Goal: Task Accomplishment & Management: Manage account settings

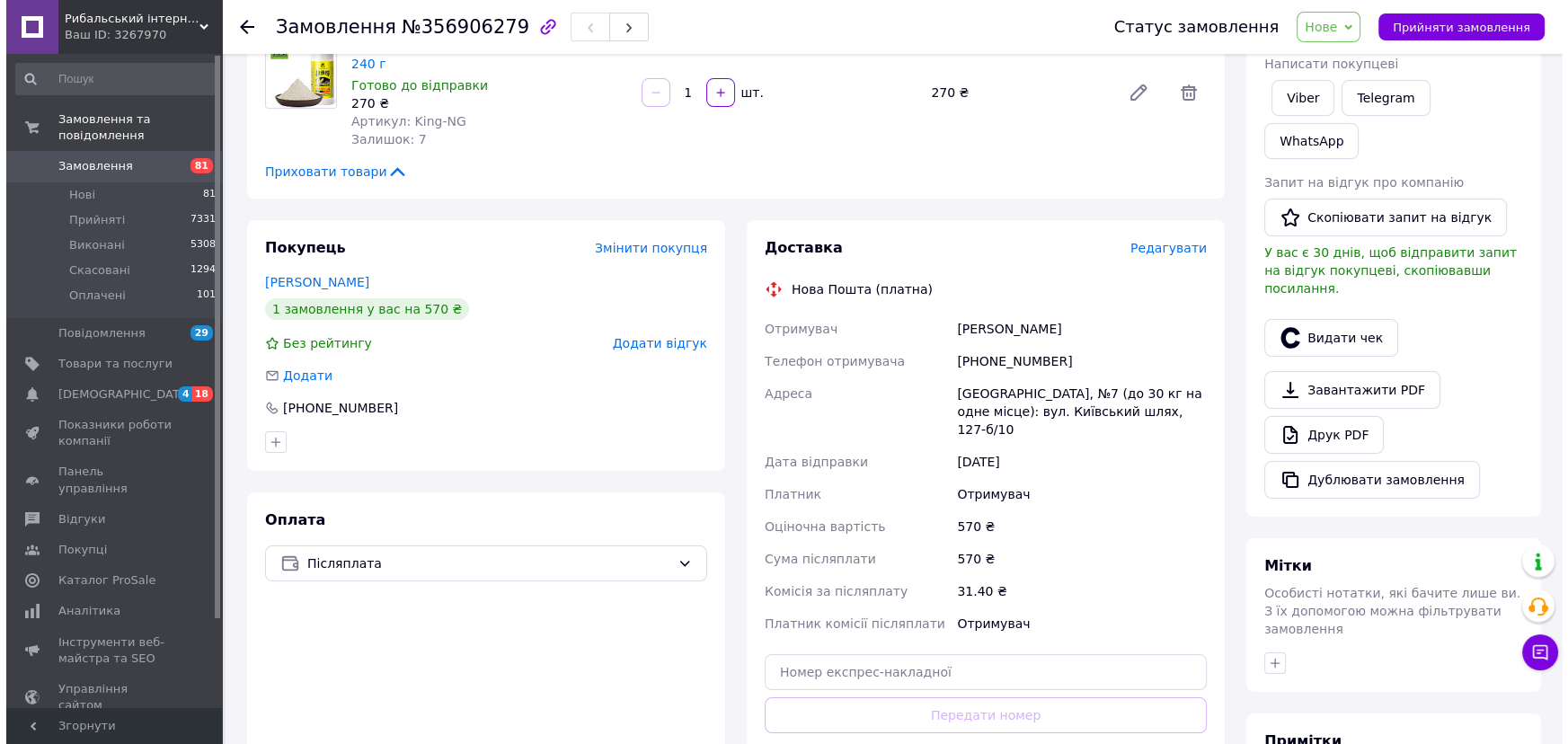
scroll to position [326, 0]
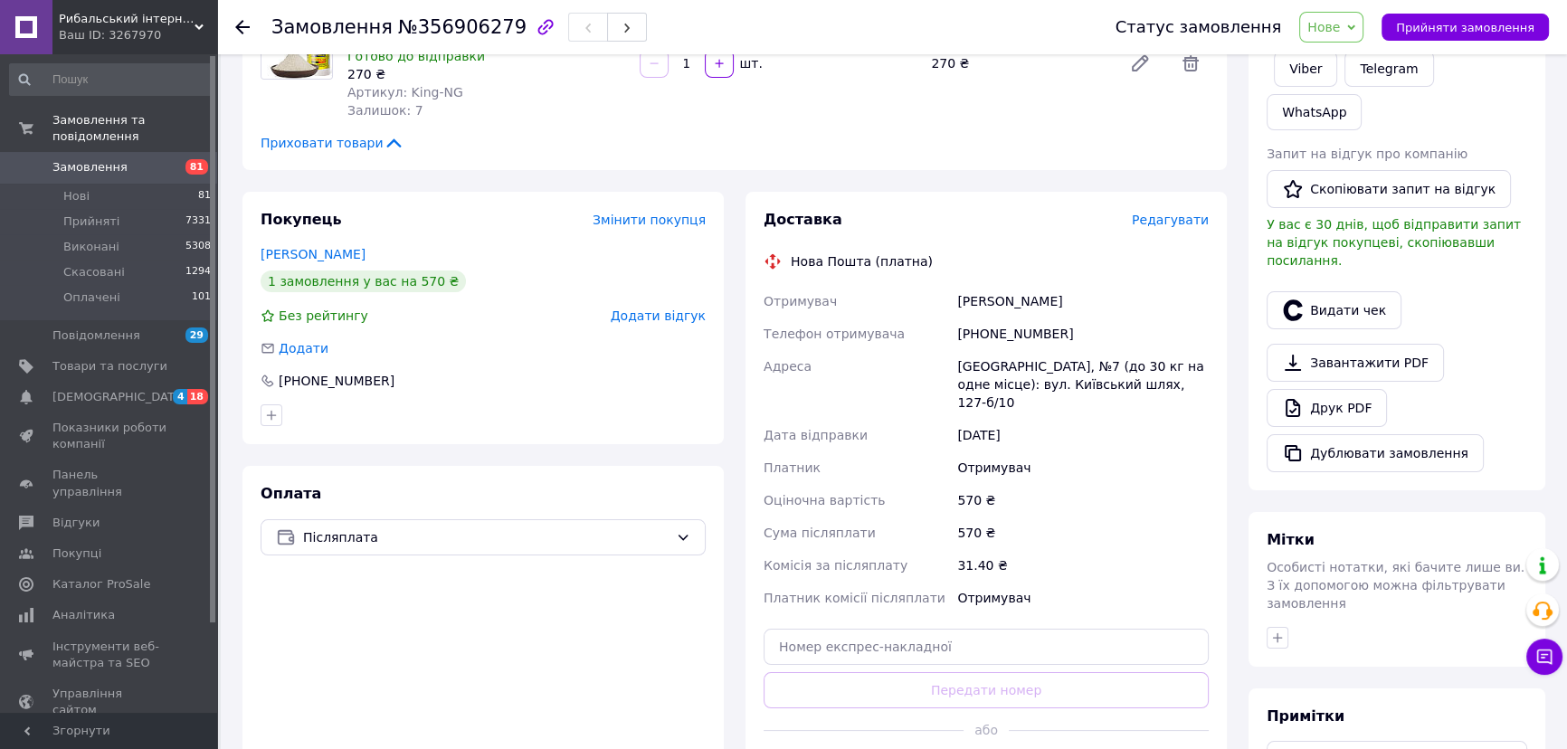
click at [1187, 213] on span "Редагувати" at bounding box center [1170, 220] width 77 height 14
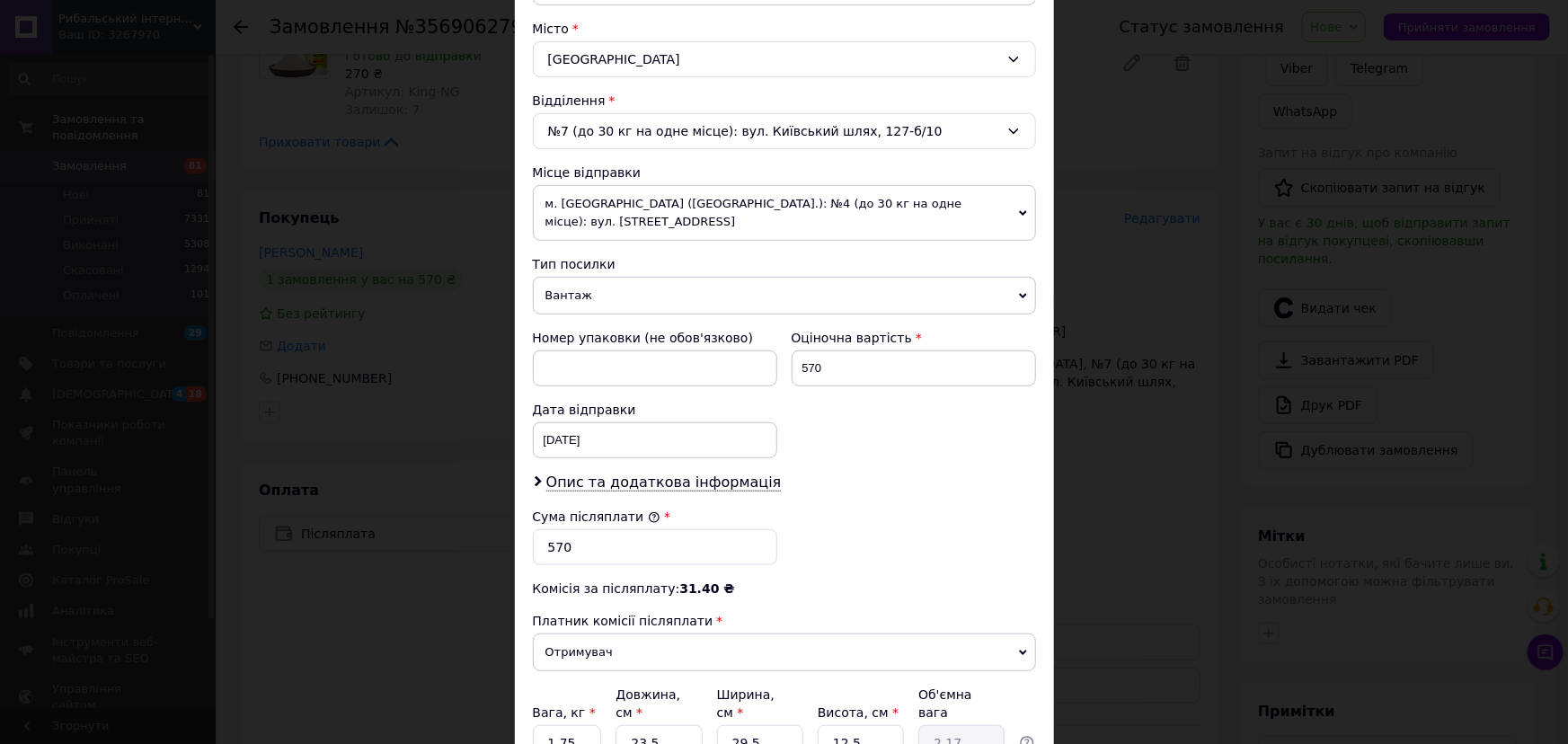
scroll to position [478, 0]
click at [605, 478] on span "Опис та додаткова інформація" at bounding box center [664, 484] width 235 height 18
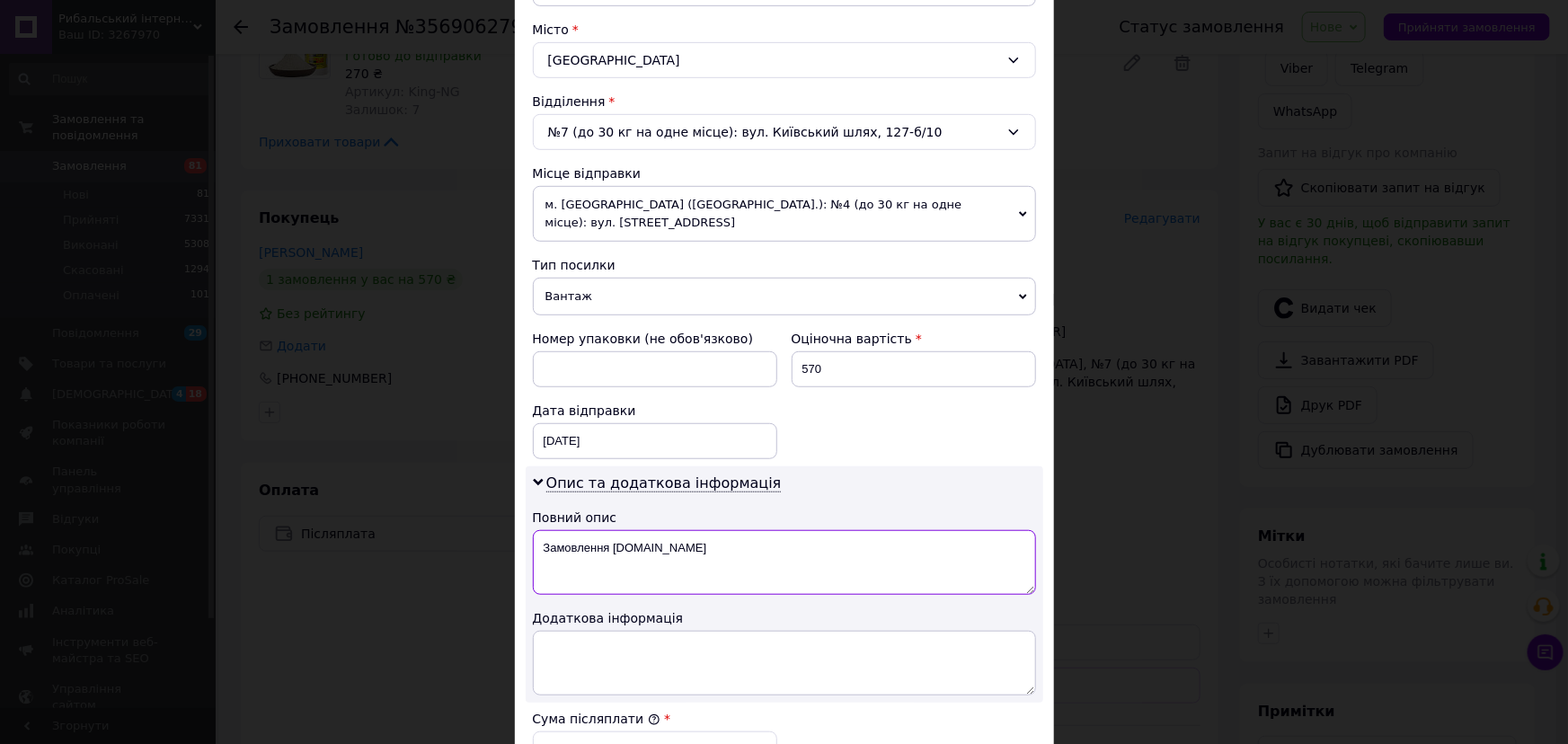
click at [693, 550] on textarea "Замовлення Prom.ua" at bounding box center [784, 562] width 504 height 65
click at [693, 549] on textarea "Замовлення [DOMAIN_NAME]" at bounding box center [784, 562] width 504 height 65
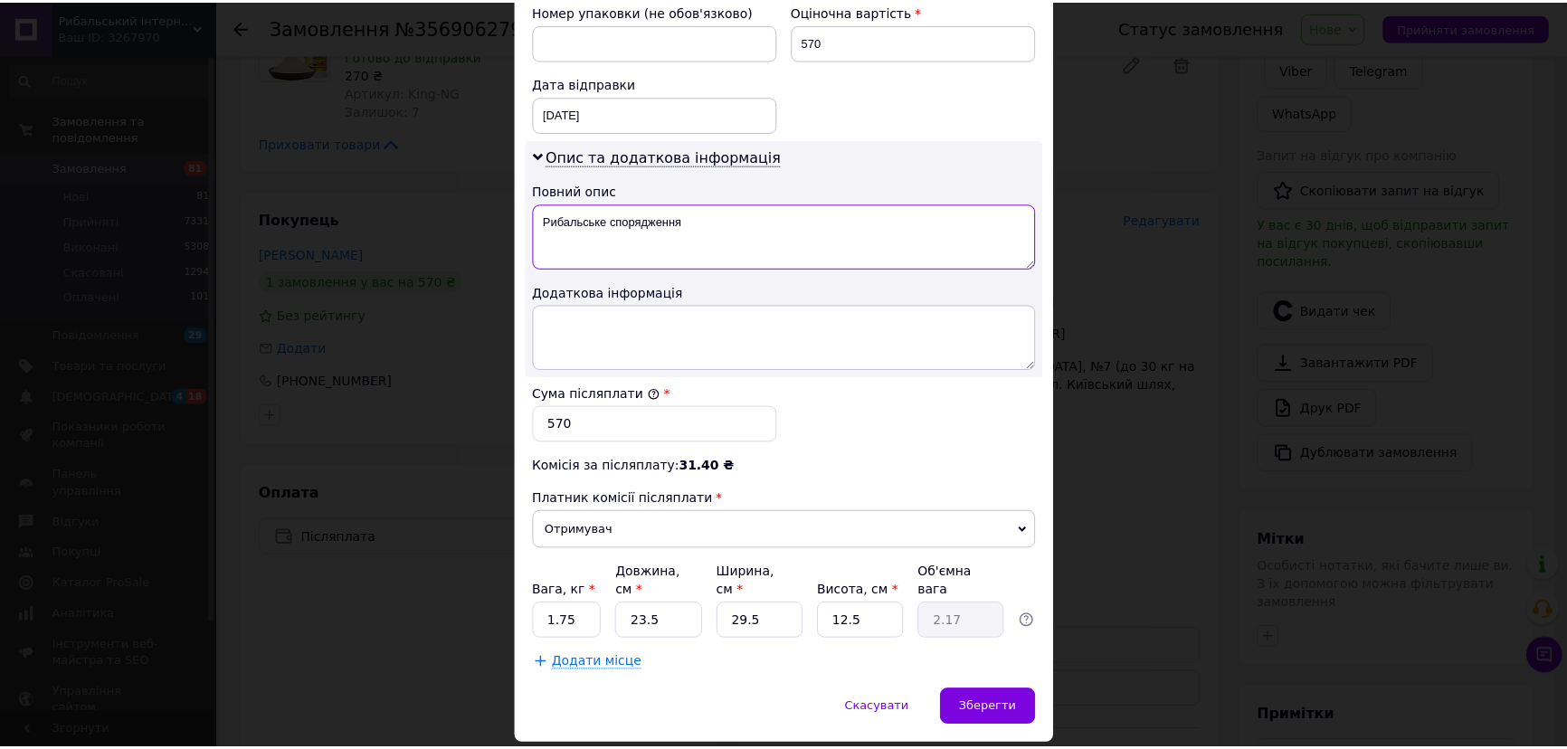
scroll to position [848, 0]
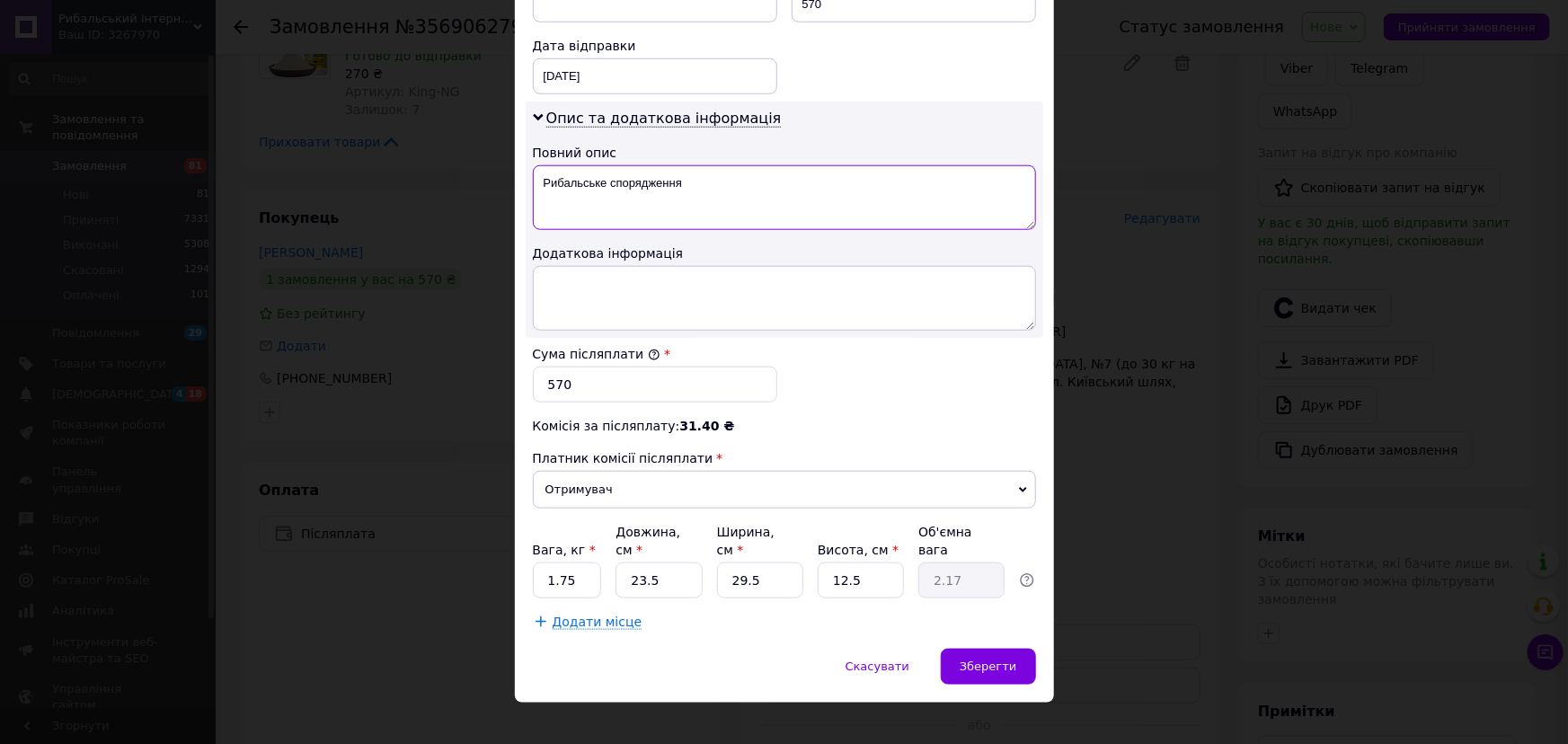
type textarea "Рибальське спорядження"
click at [578, 562] on input "1.75" at bounding box center [567, 580] width 70 height 36
type input "1"
click at [674, 563] on input "23.5" at bounding box center [659, 580] width 86 height 36
type input "23."
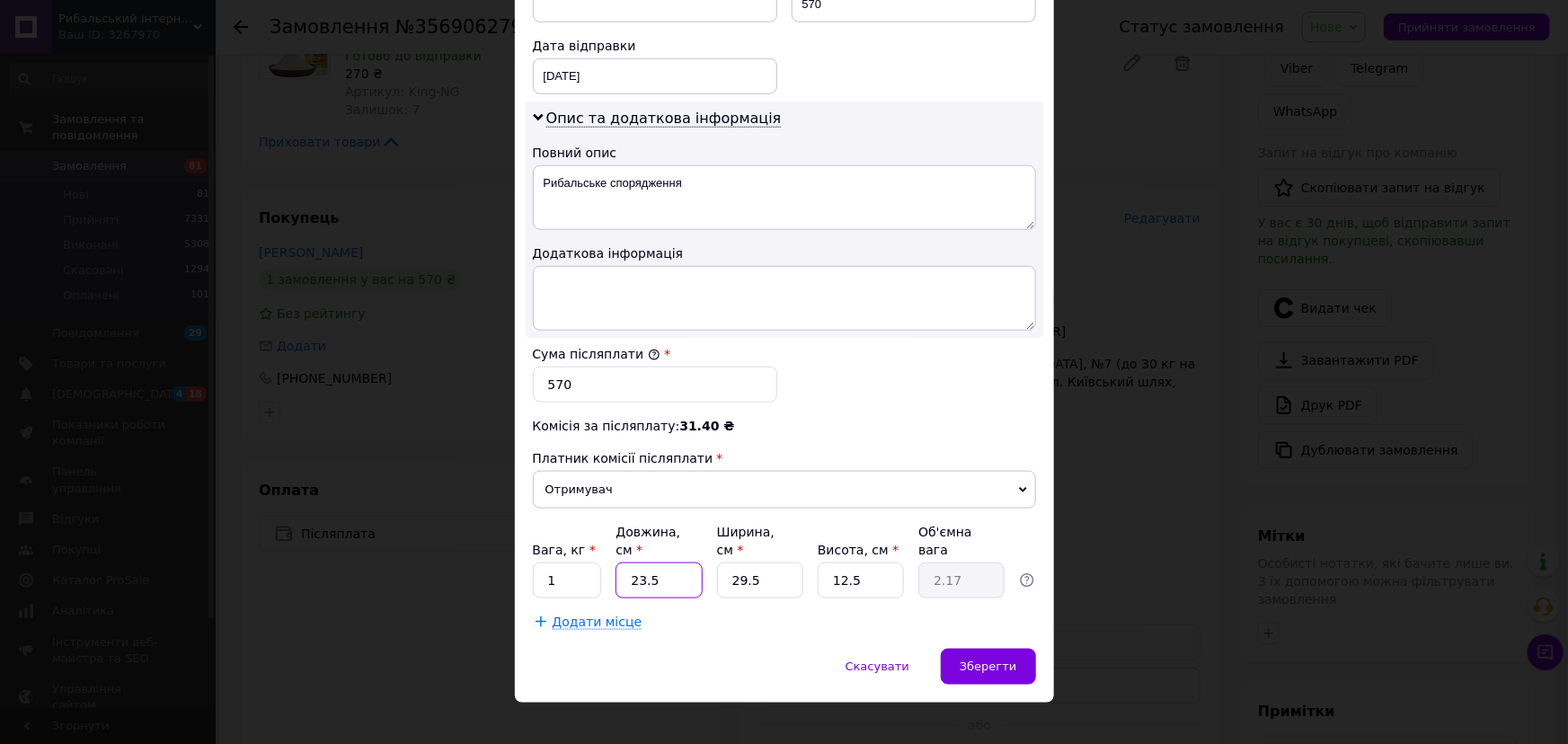
type input "2.12"
type input "2"
type input "0.18"
type input "2"
type input "0.18"
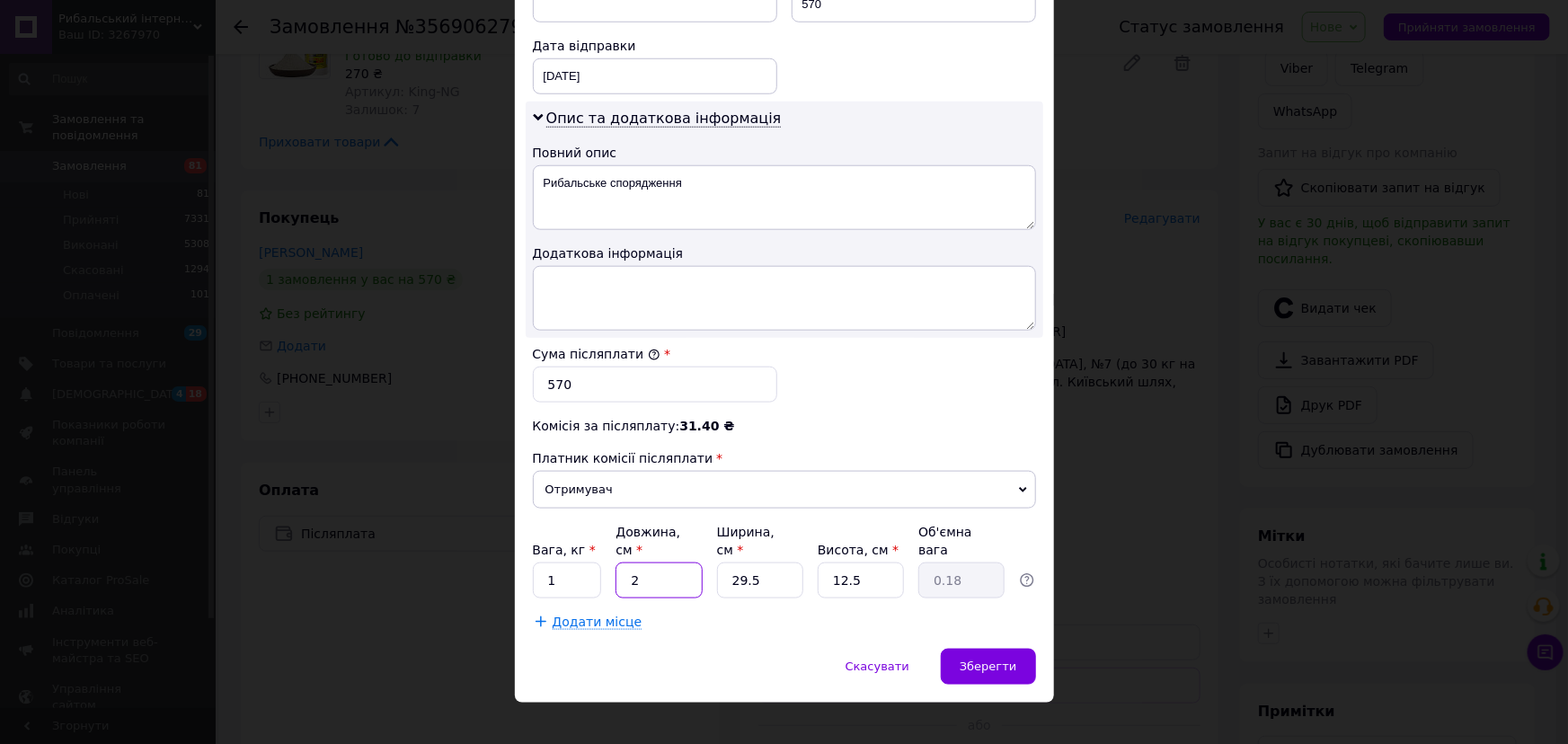
type input "26"
type input "2.4"
type input "26"
type input "1"
type input "0.1"
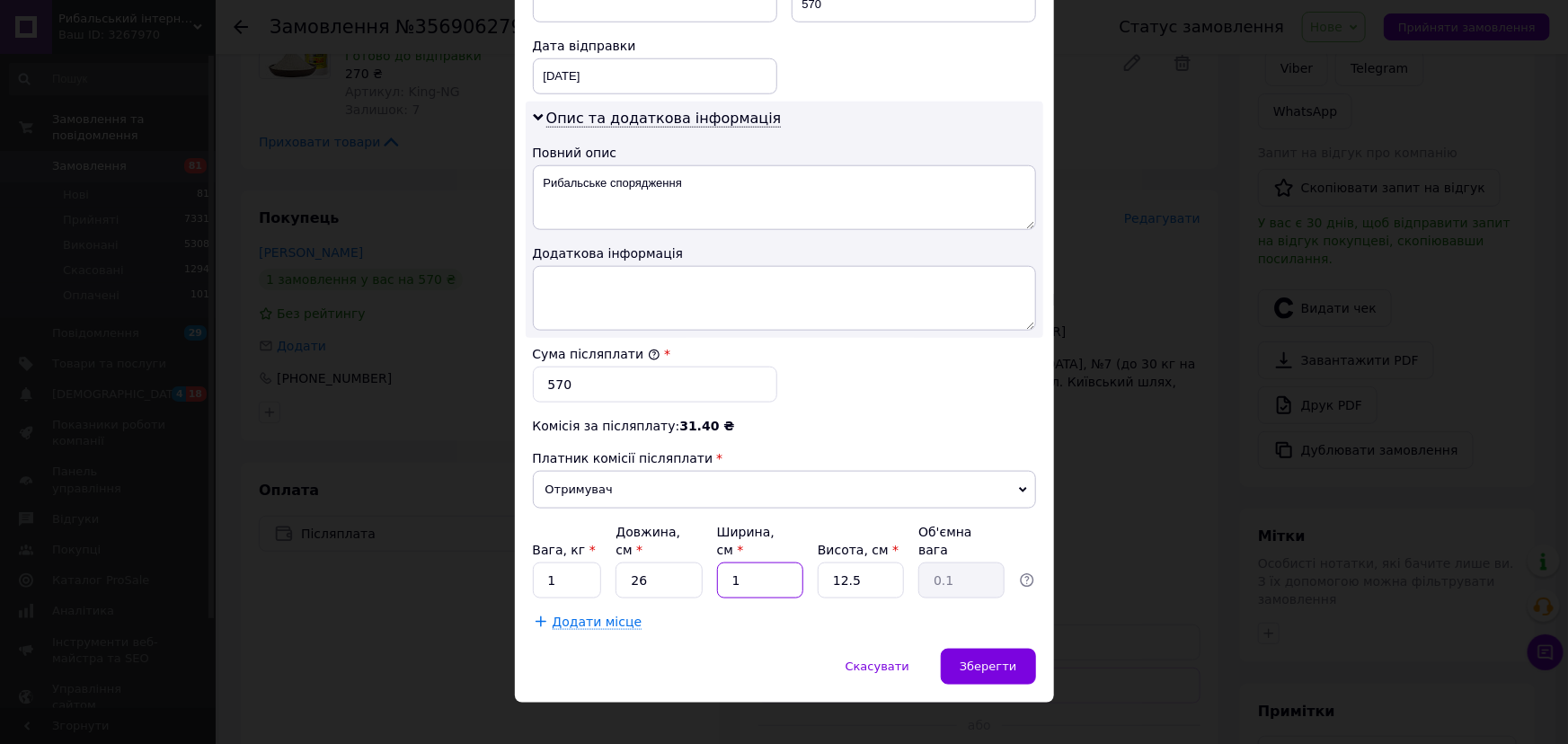
type input "17"
type input "1.38"
type input "17"
type input "7"
type input "0.77"
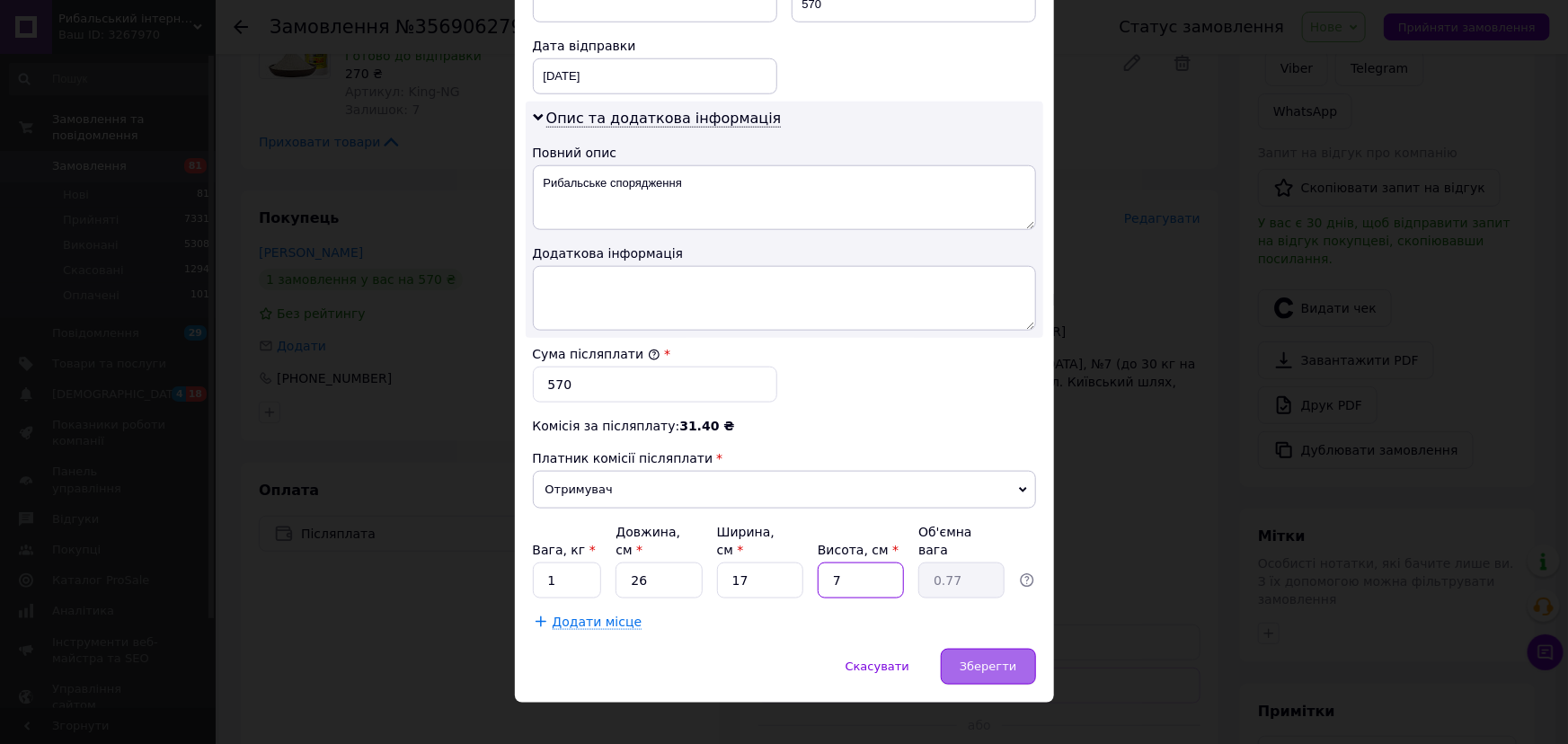
type input "7"
click at [970, 660] on span "Зберегти" at bounding box center [988, 667] width 57 height 14
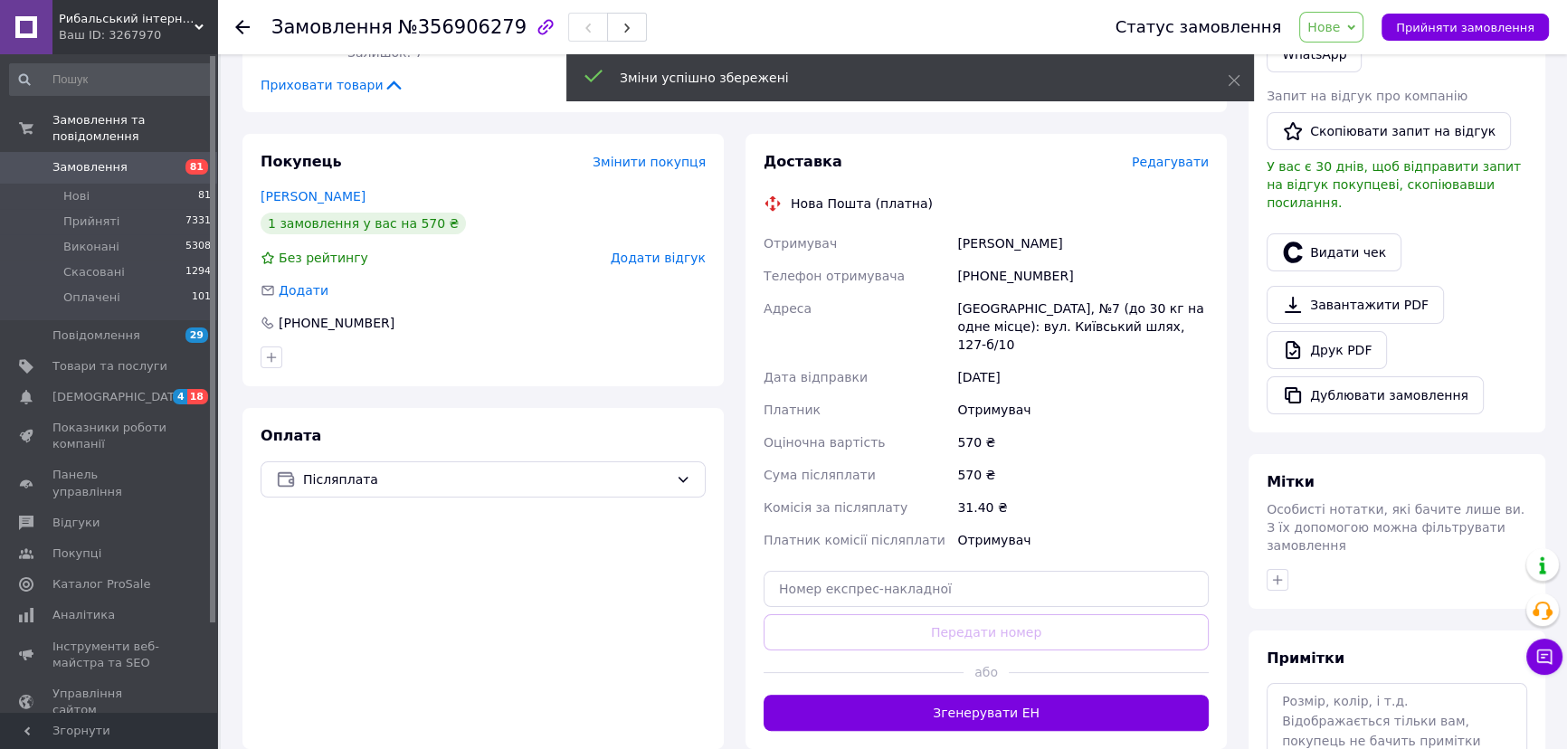
scroll to position [411, 0]
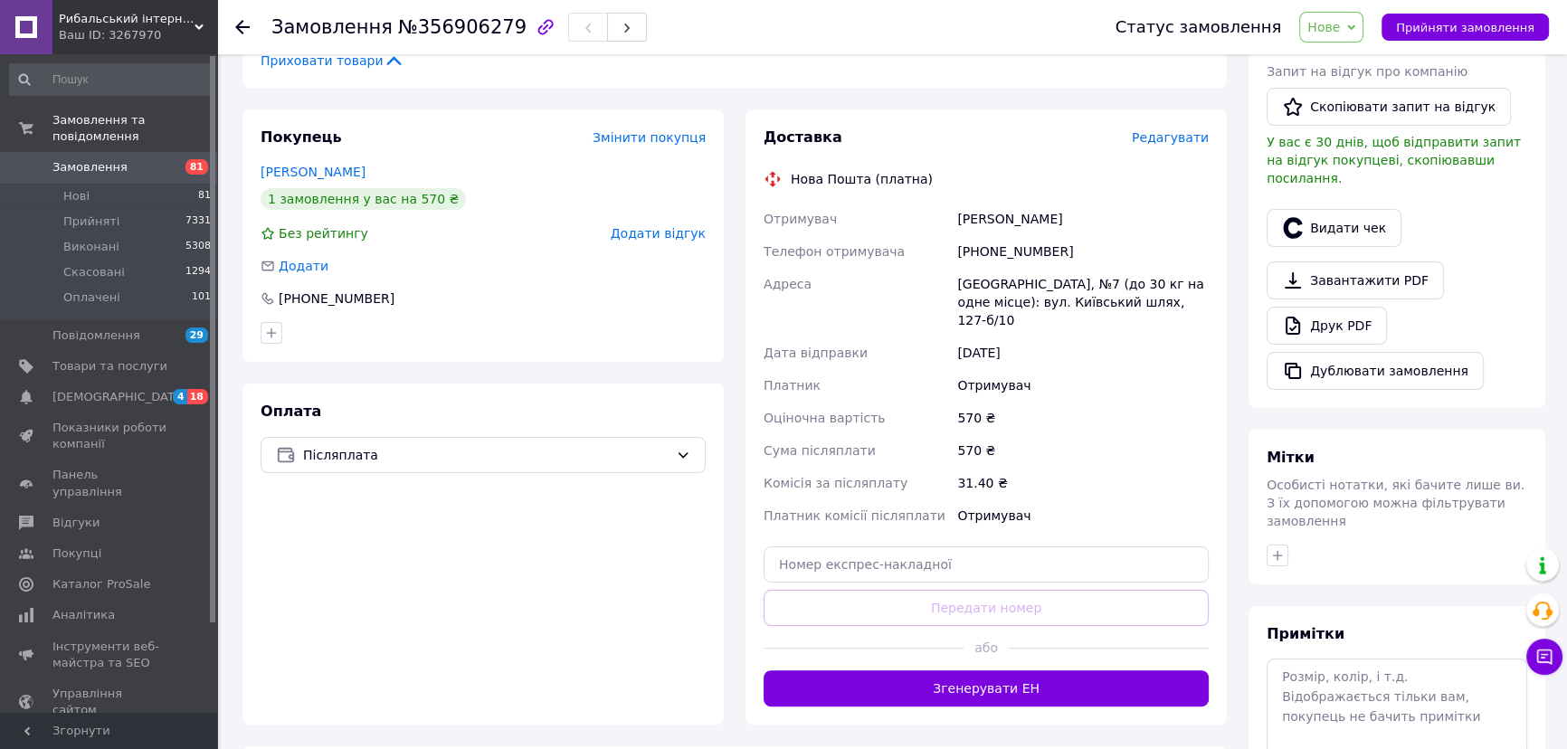
click at [1021, 670] on button "Згенерувати ЕН" at bounding box center [985, 688] width 445 height 36
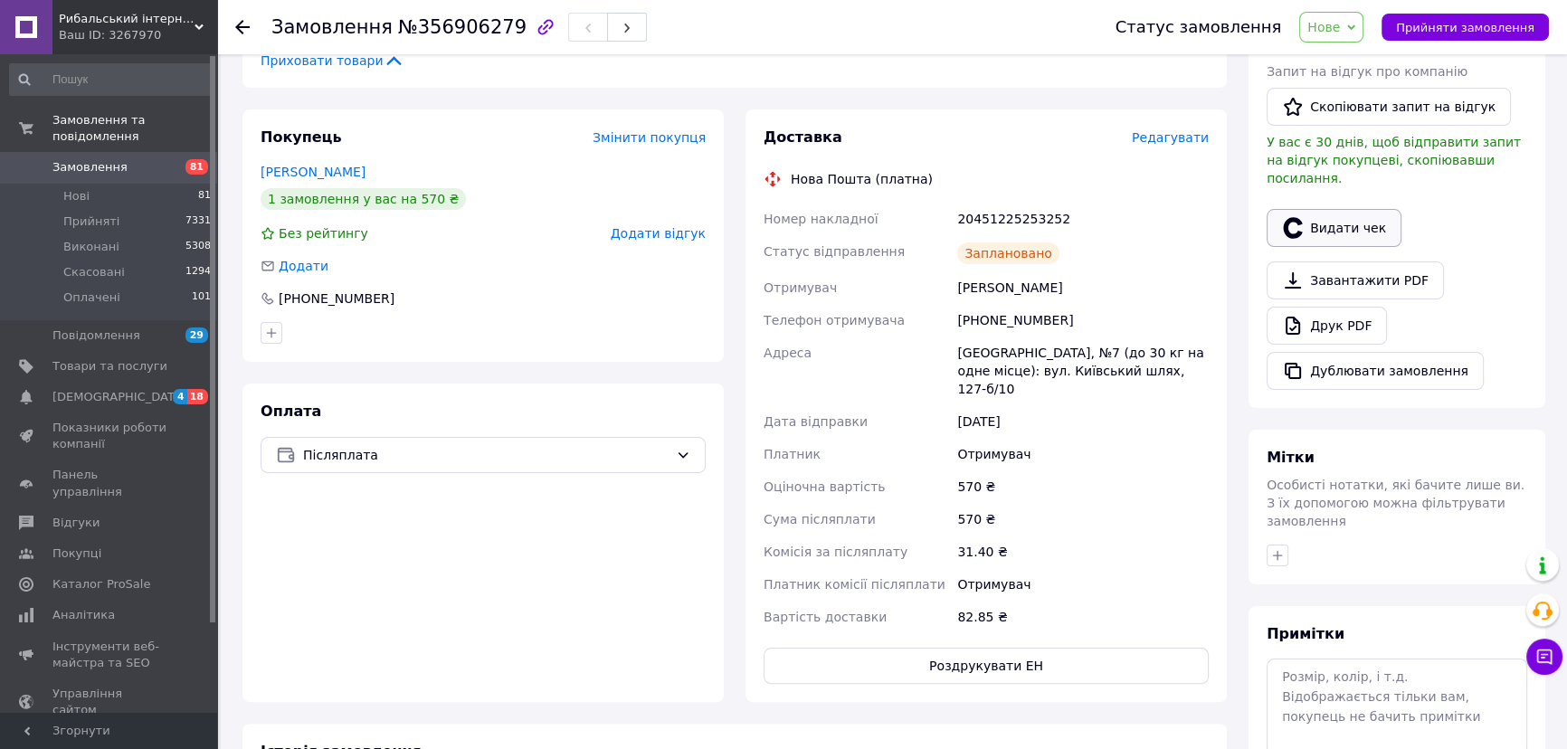
scroll to position [328, 0]
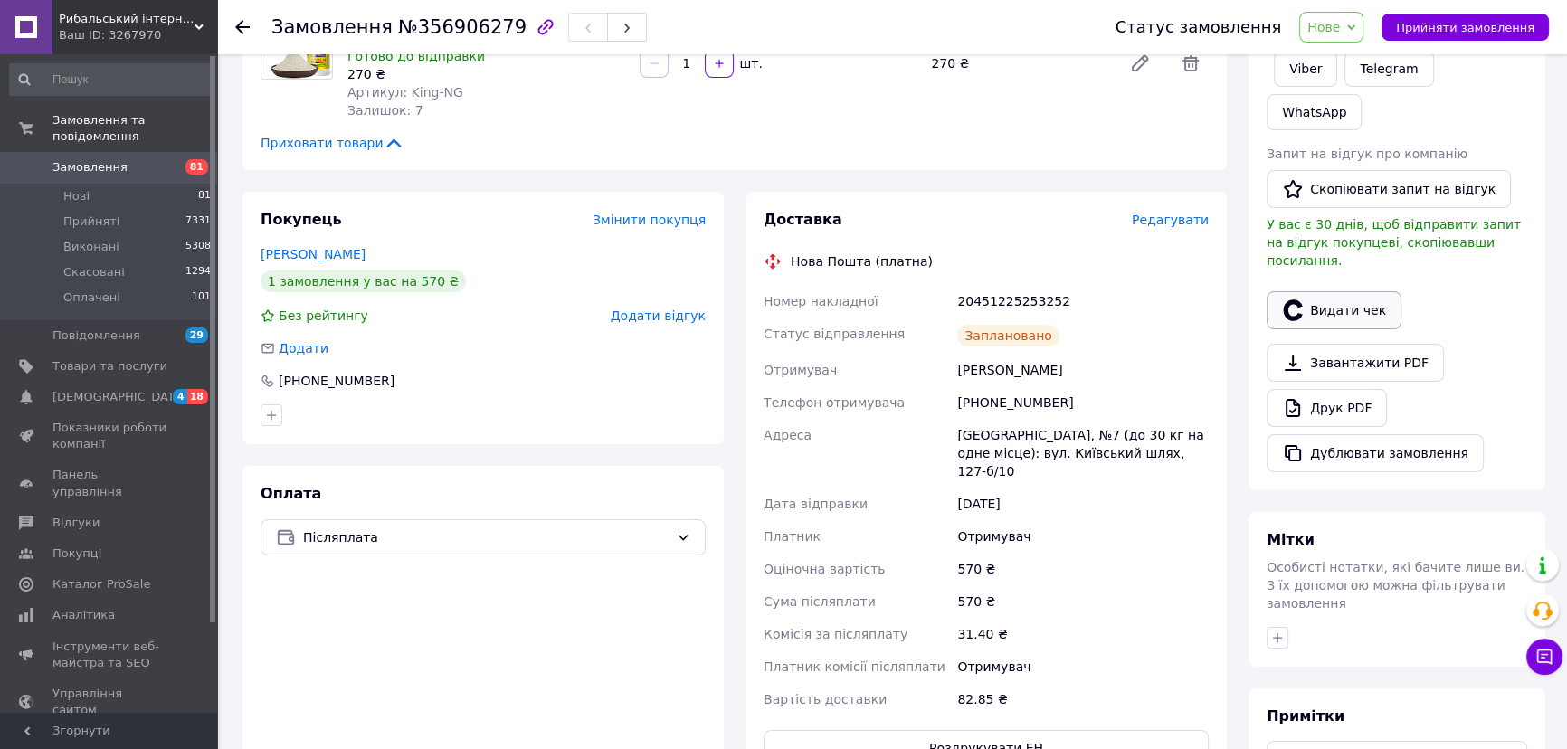
click at [1336, 291] on button "Видати чек" at bounding box center [1333, 310] width 135 height 38
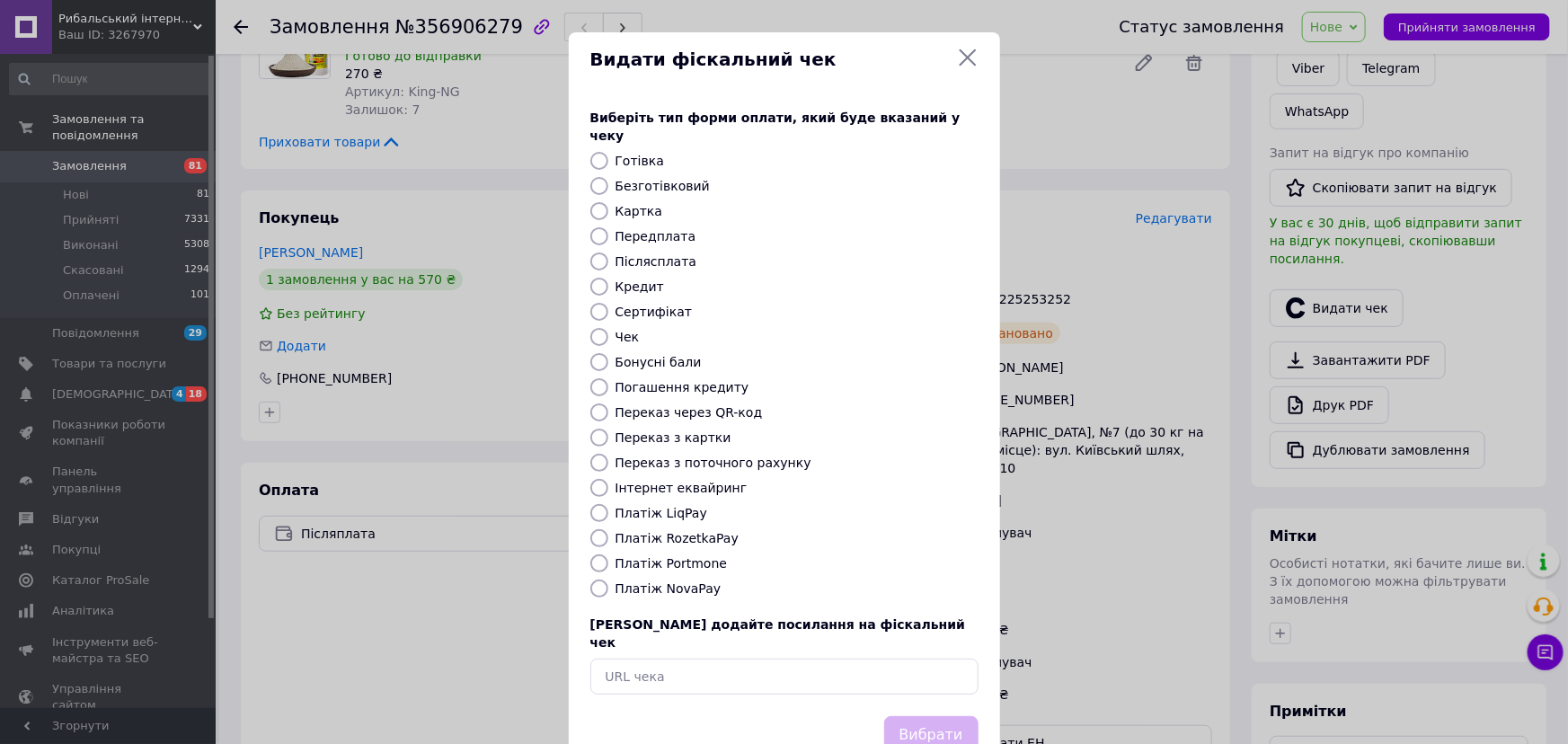
click at [594, 579] on input "Платіж NovaPay" at bounding box center [599, 588] width 18 height 18
radio input "true"
click at [900, 716] on button "Вибрати" at bounding box center [931, 735] width 94 height 39
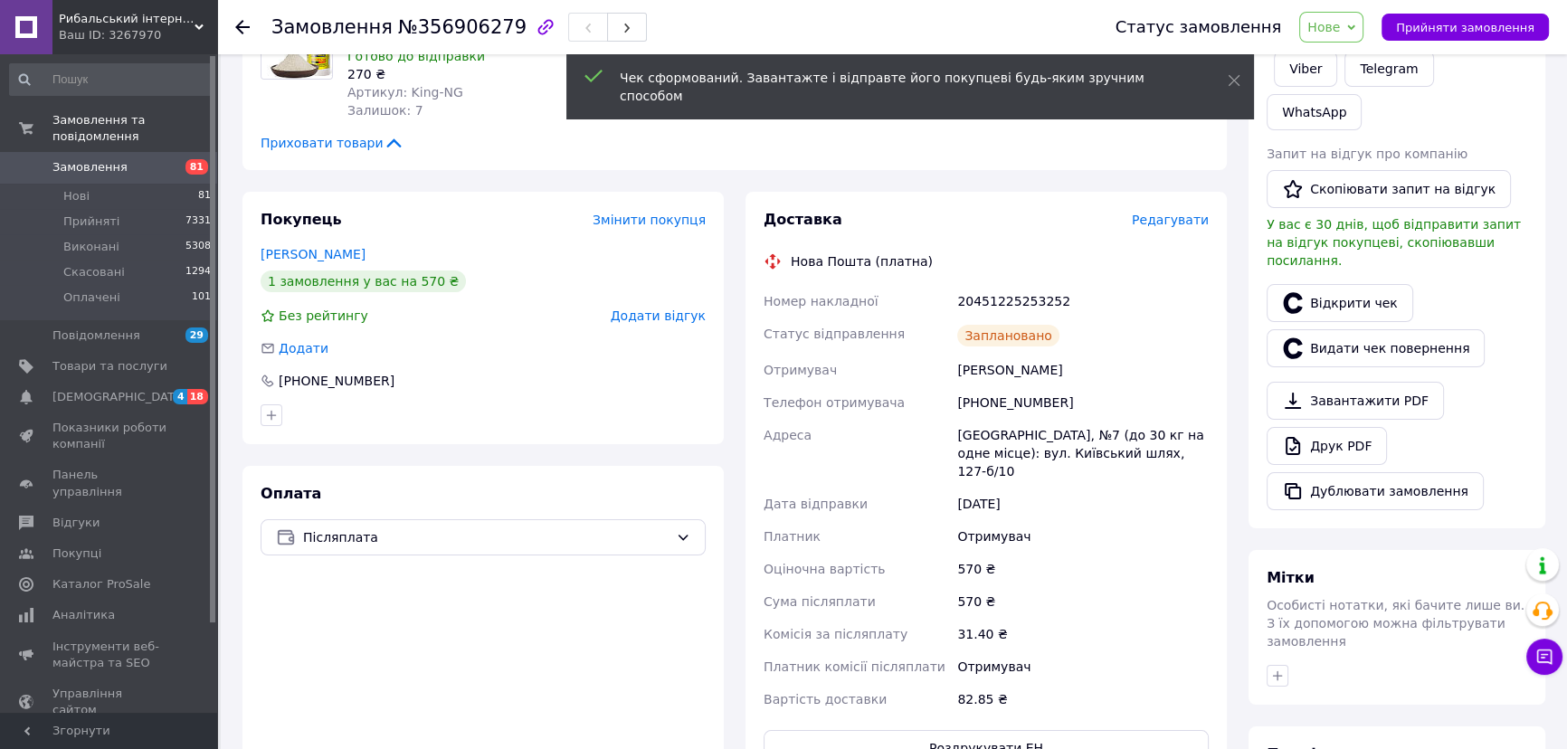
scroll to position [661, 0]
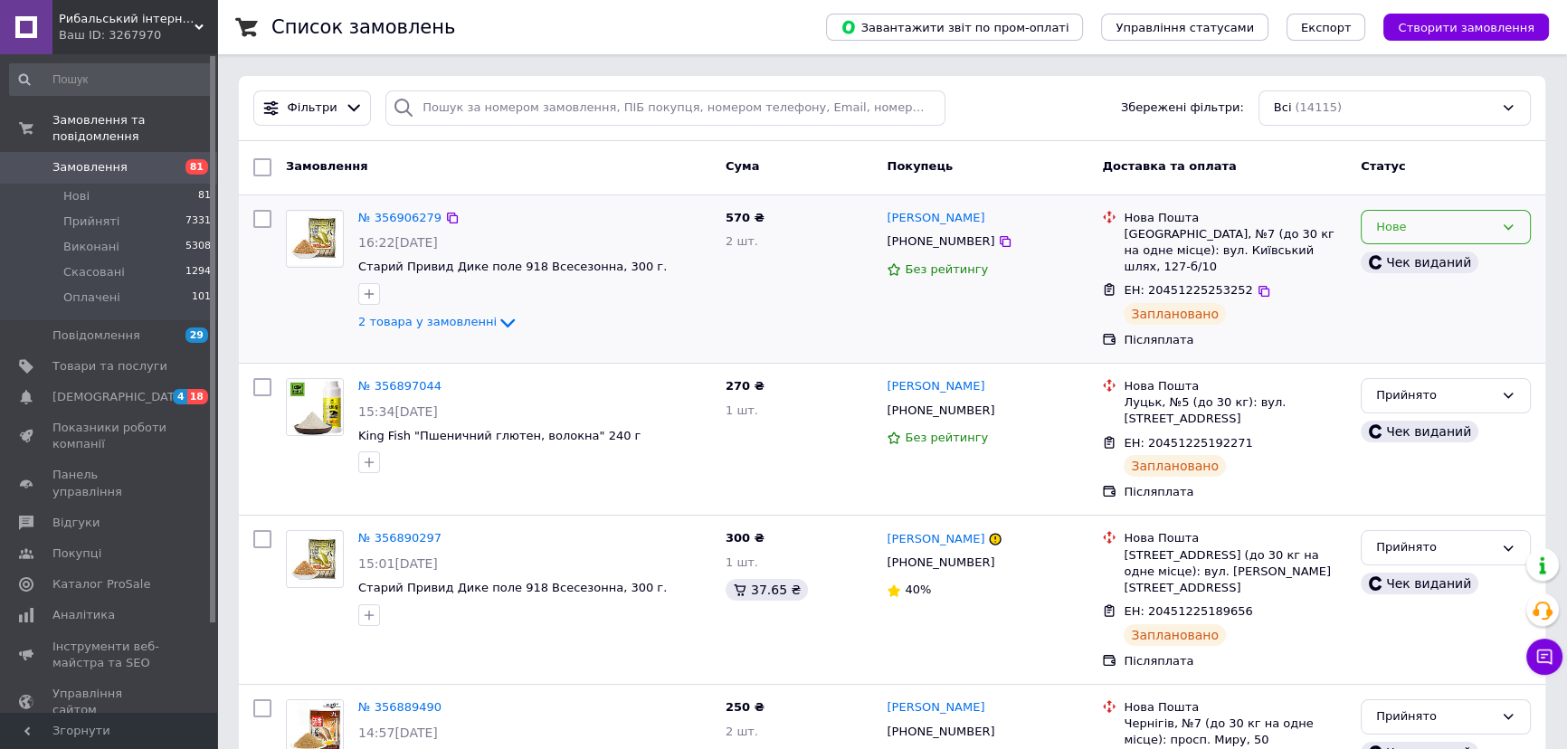
click at [1505, 223] on icon at bounding box center [1508, 227] width 14 height 14
click at [1411, 267] on li "Прийнято" at bounding box center [1445, 264] width 168 height 33
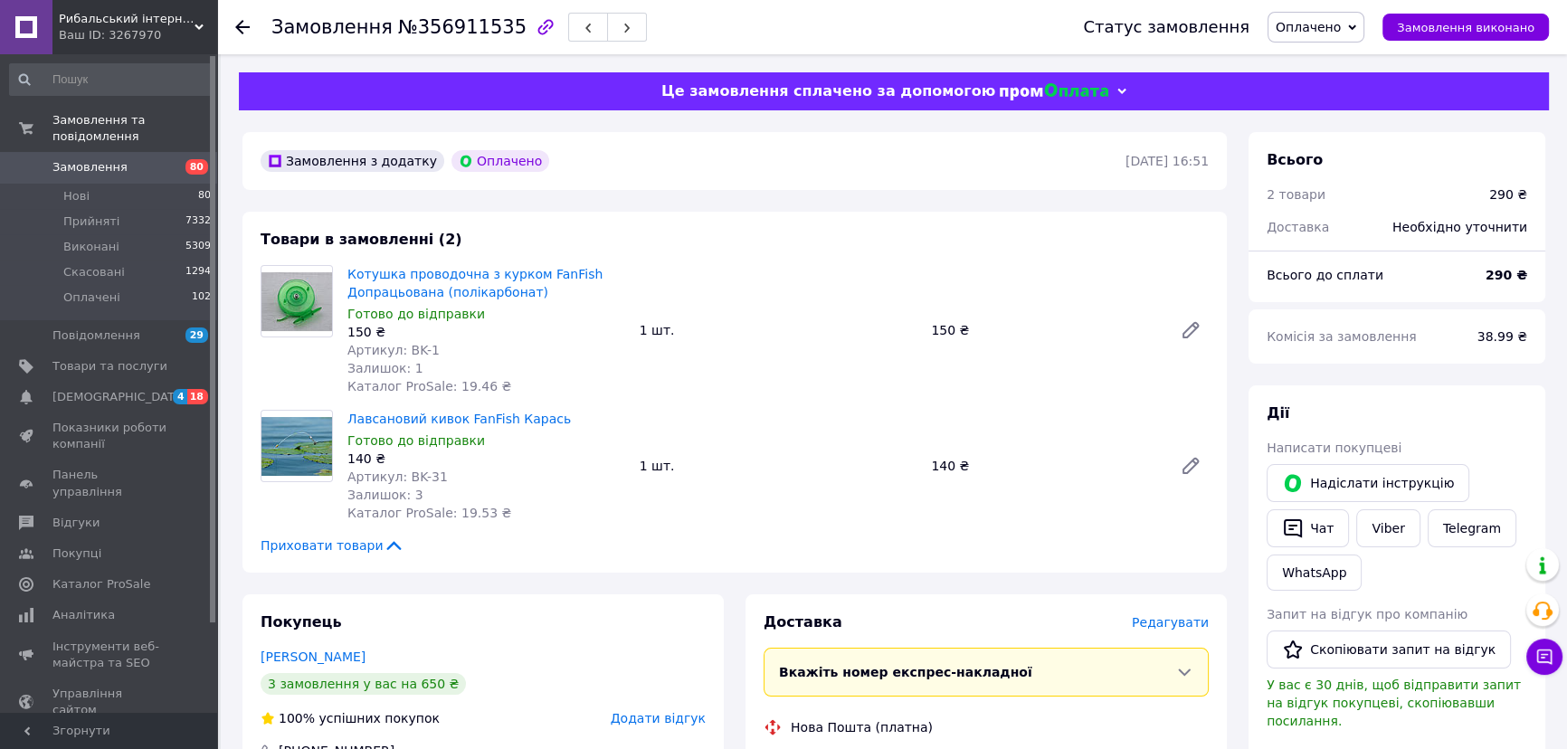
scroll to position [246, 0]
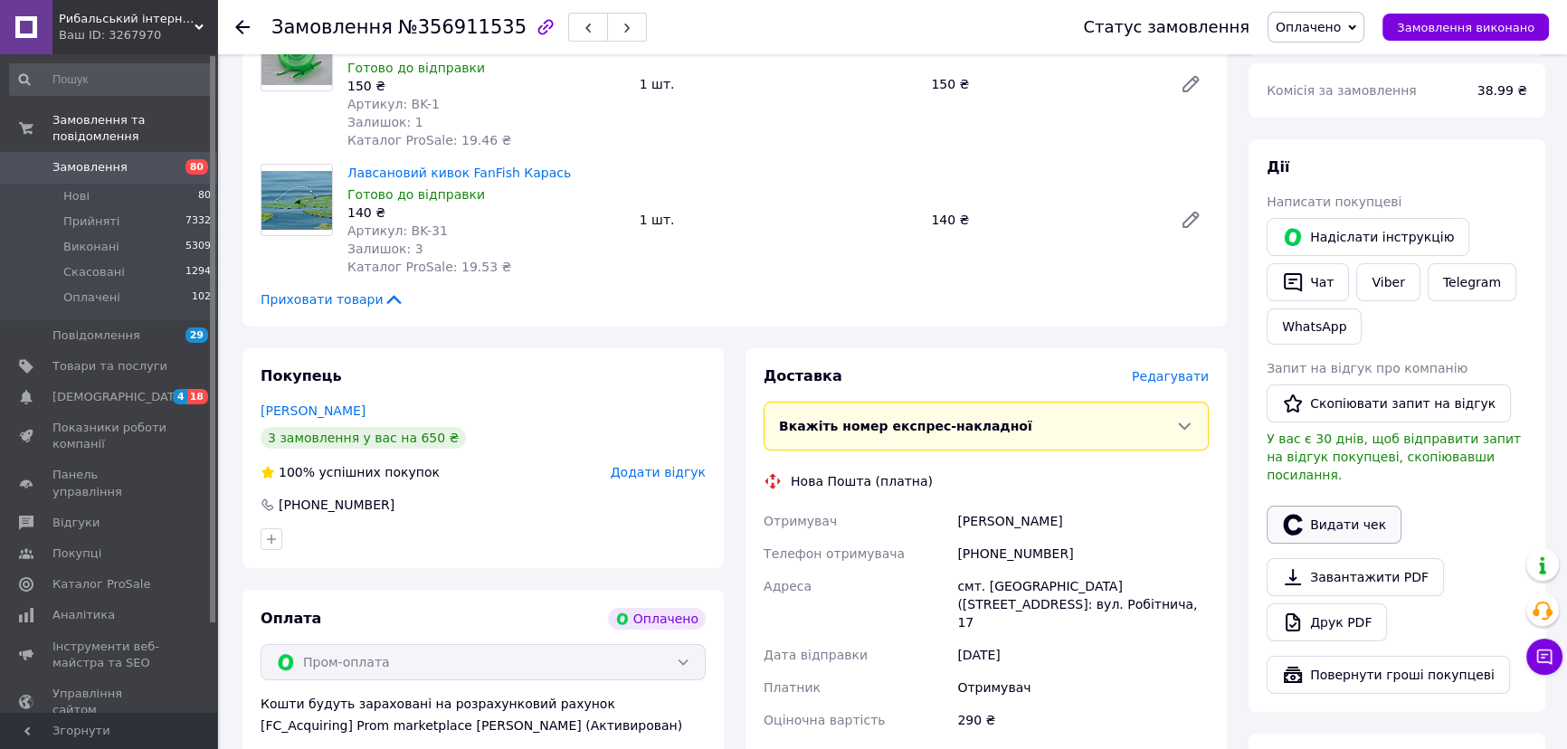
click at [1316, 508] on button "Видати чек" at bounding box center [1333, 525] width 135 height 38
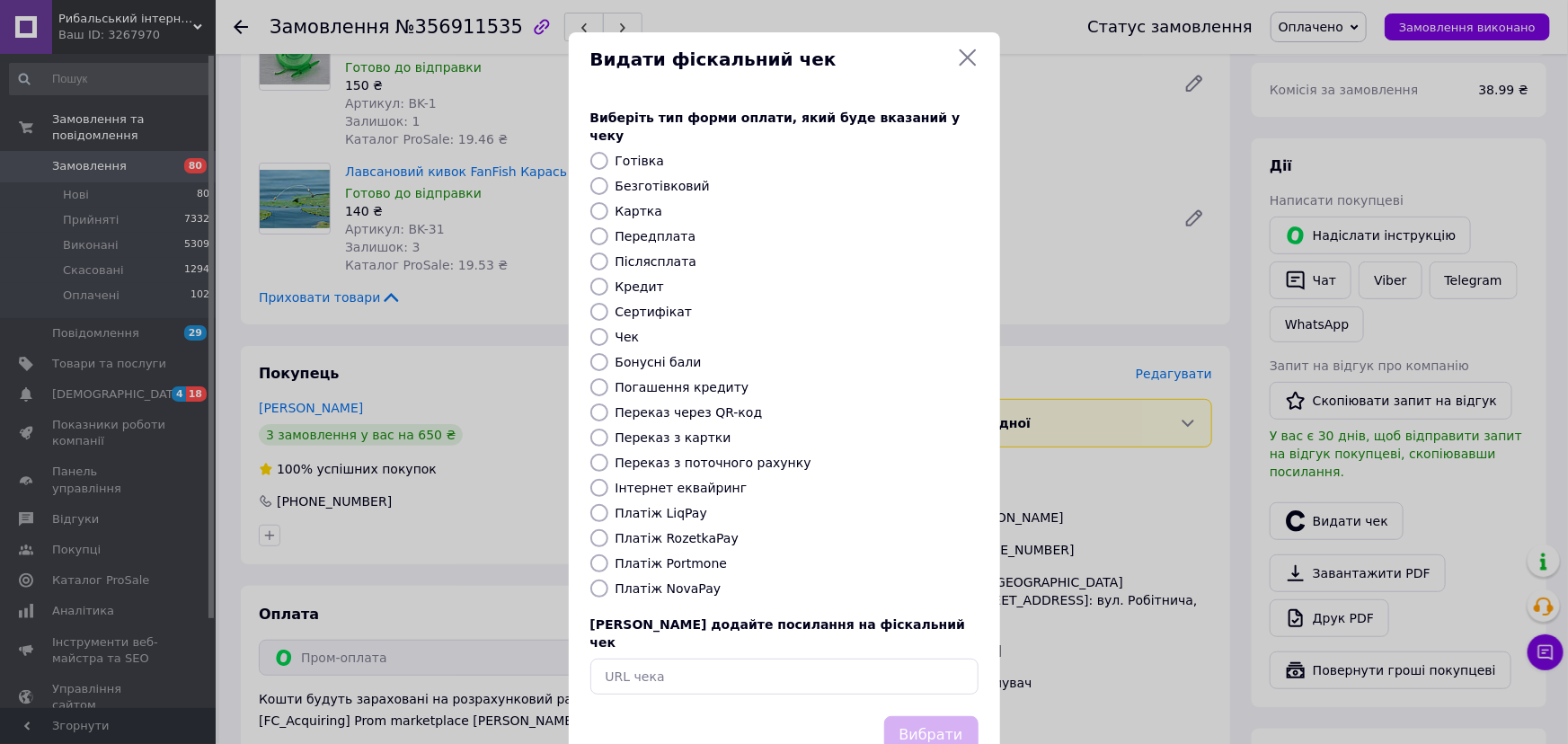
click at [593, 529] on input "Платіж RozetkaPay" at bounding box center [599, 538] width 18 height 18
radio input "true"
click at [936, 716] on button "Вибрати" at bounding box center [931, 735] width 94 height 39
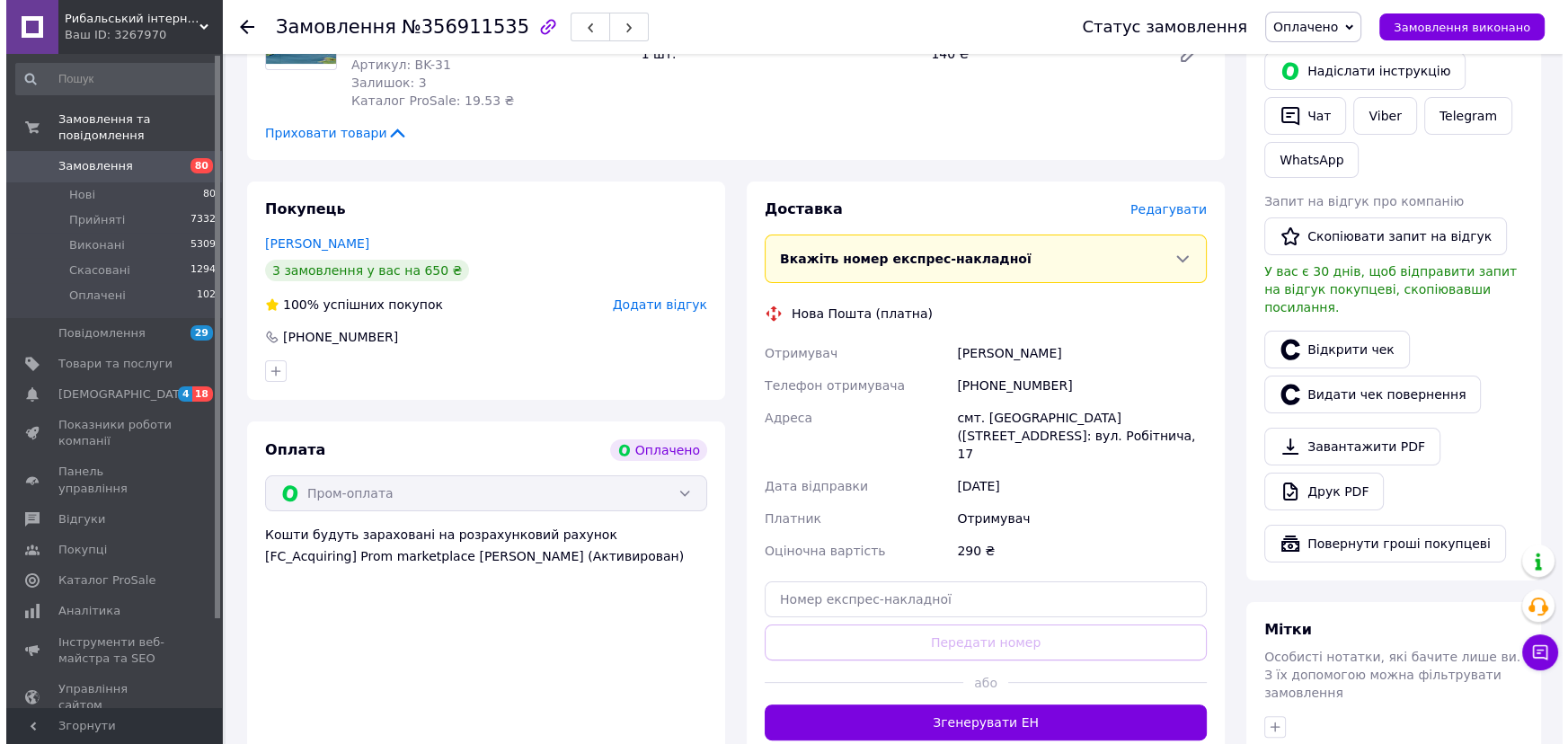
scroll to position [408, 0]
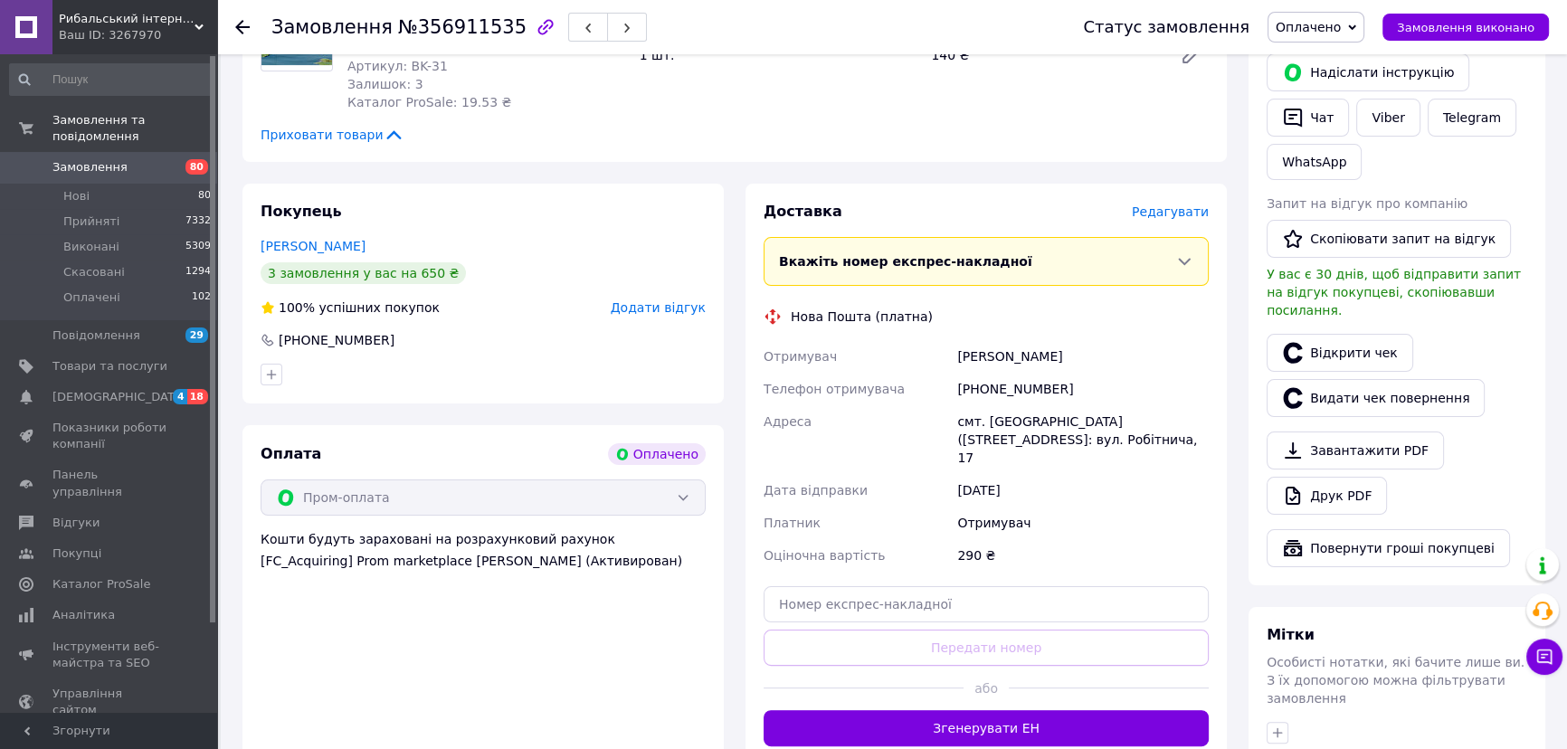
click at [1192, 211] on span "Редагувати" at bounding box center [1170, 211] width 77 height 14
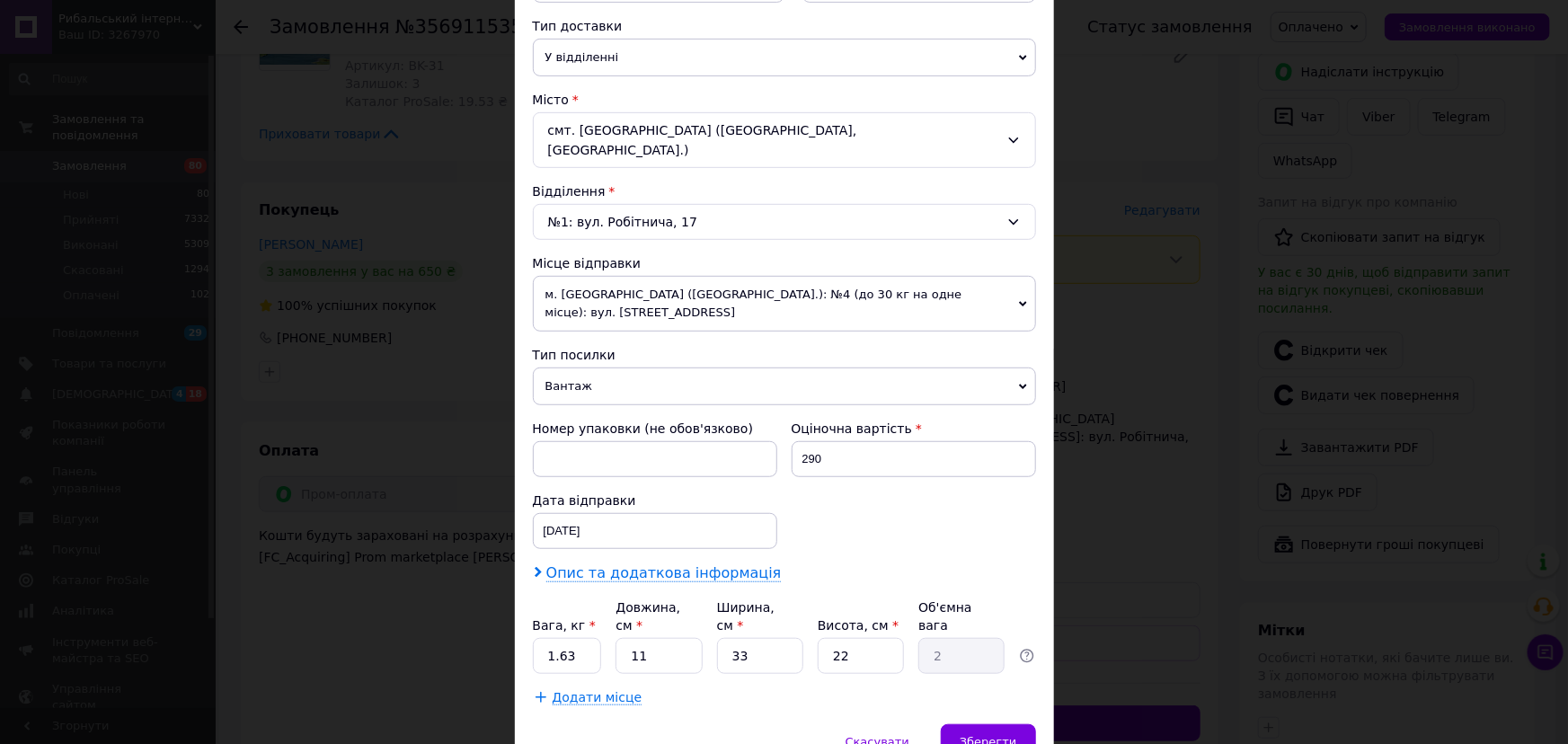
click at [575, 564] on span "Опис та додаткова інформація" at bounding box center [664, 573] width 235 height 18
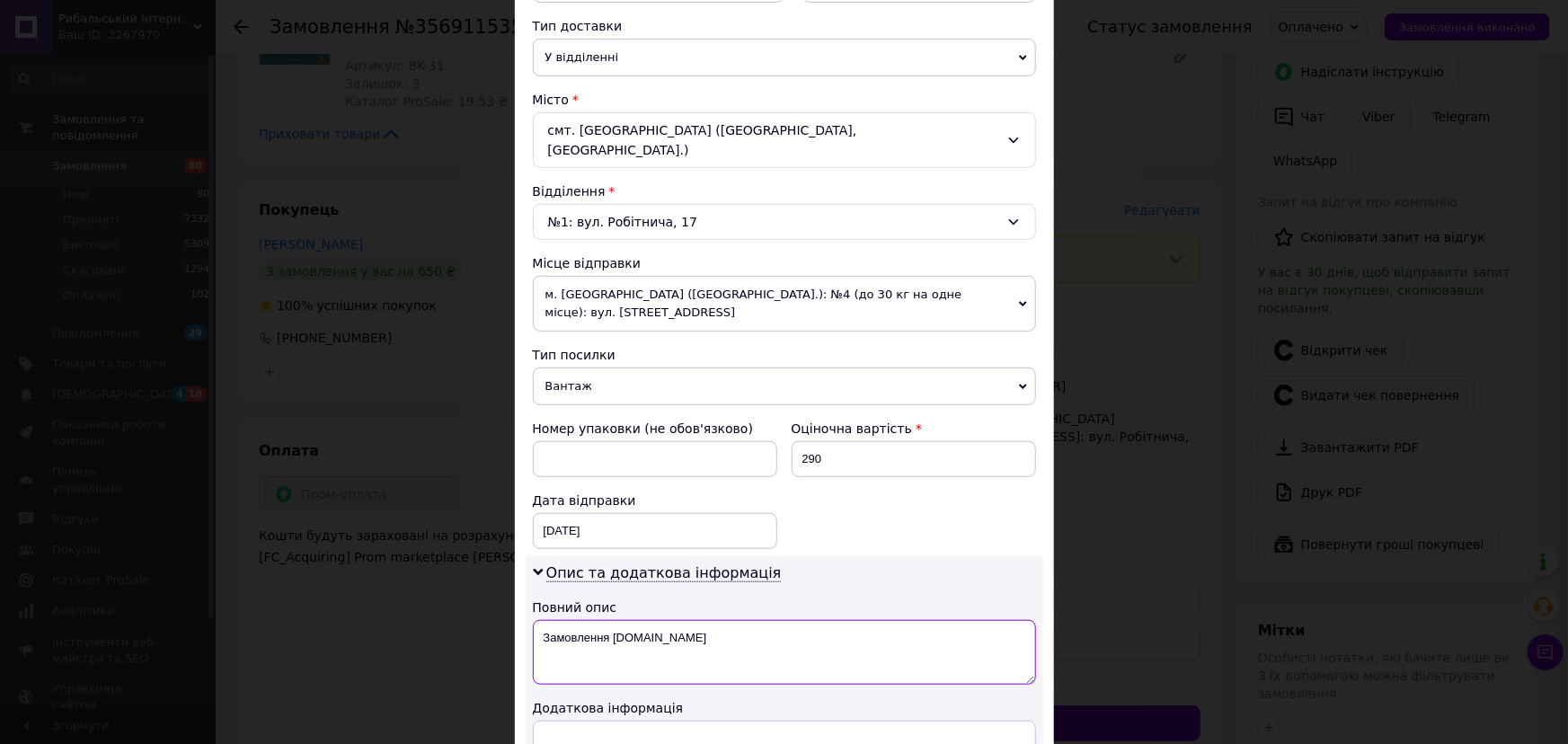
click at [684, 620] on textarea "Замовлення [DOMAIN_NAME]" at bounding box center [784, 652] width 504 height 65
click at [684, 621] on textarea "Замовлення [DOMAIN_NAME]" at bounding box center [784, 652] width 504 height 65
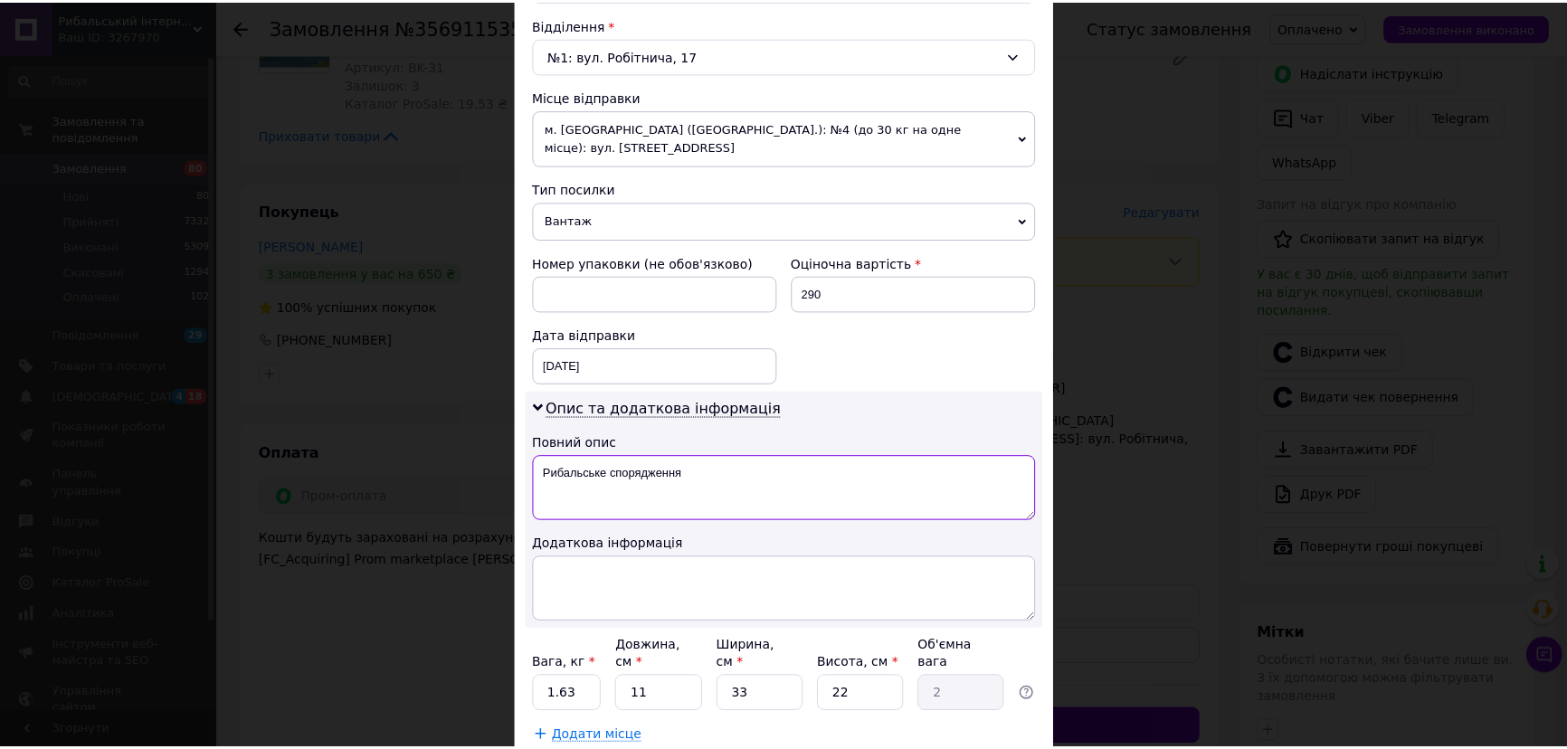
scroll to position [669, 0]
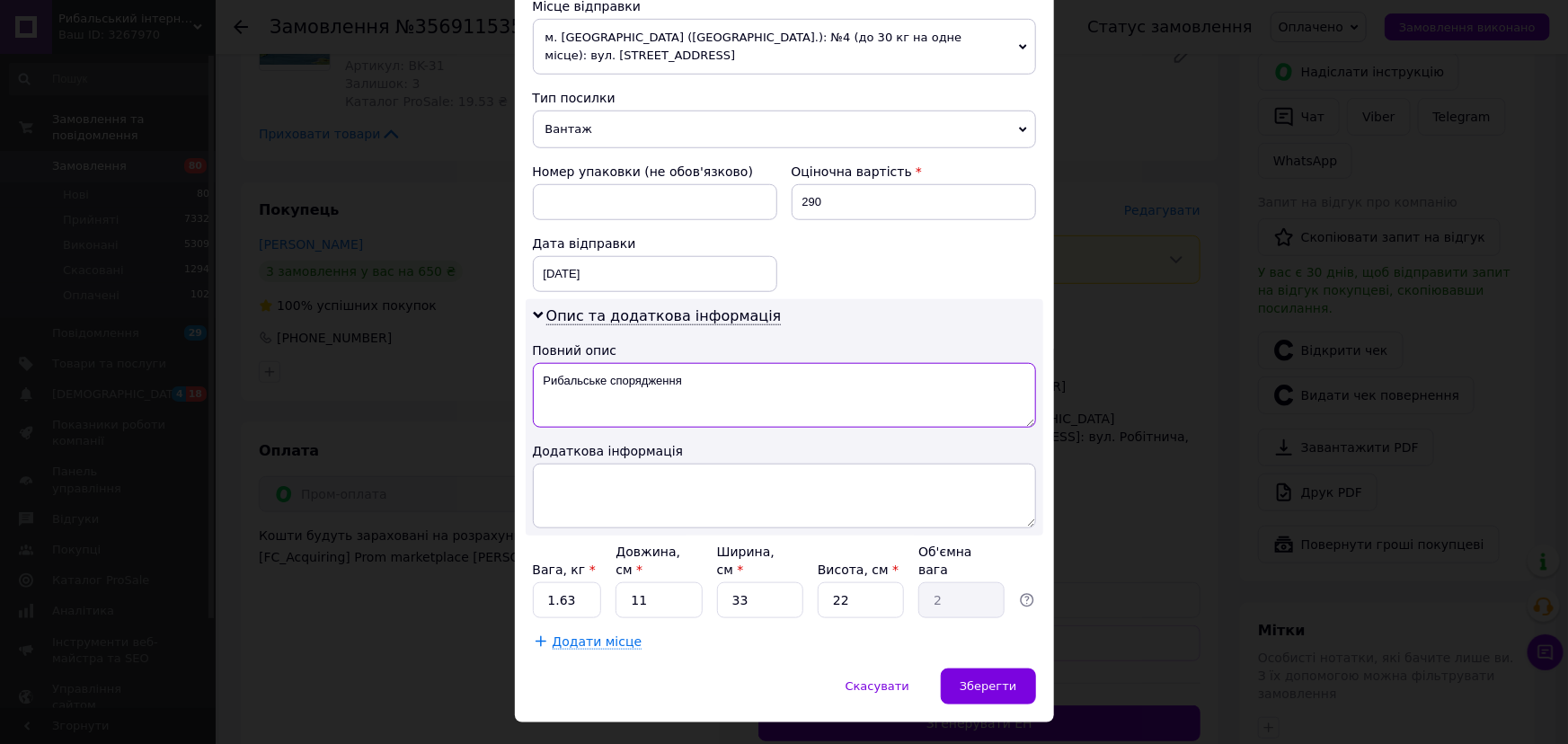
type textarea "Рибальське спорядження"
click at [573, 582] on input "1.63" at bounding box center [567, 600] width 70 height 36
type input "1"
type input "0.5"
type input "3"
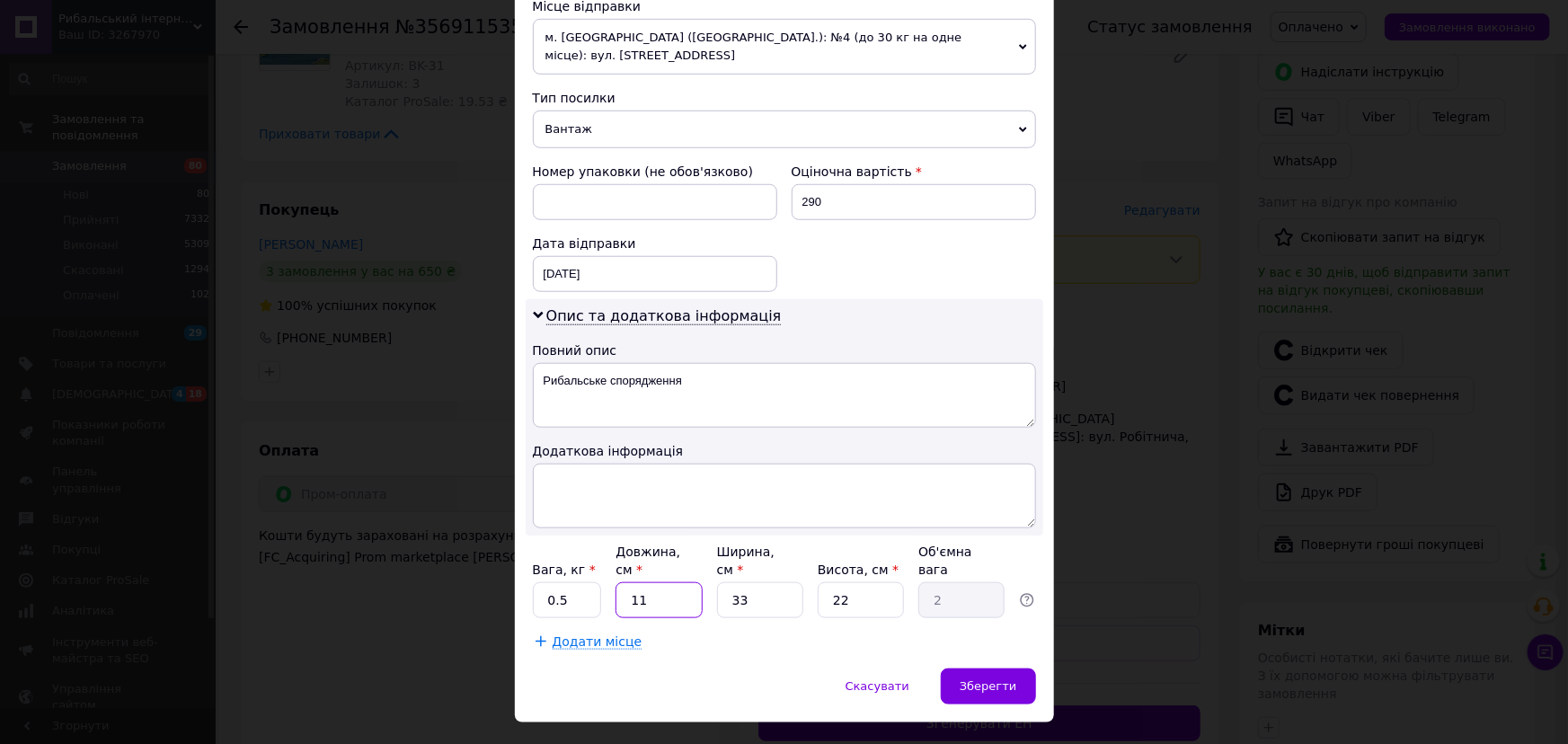
type input "0.54"
type input "33"
type input "5.99"
type input "33"
type input "7"
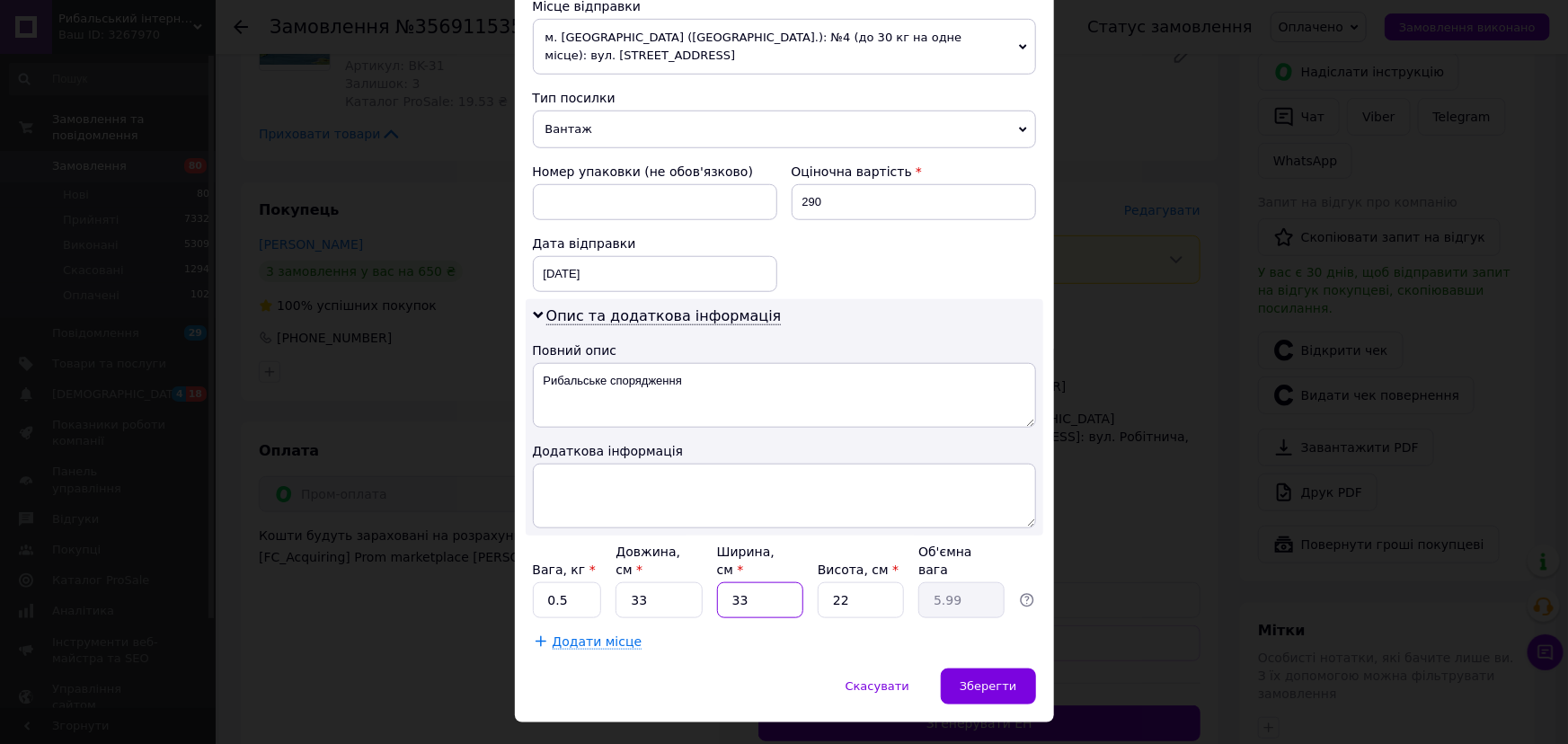
type input "1.27"
type input "7.5"
type input "1.36"
type input "7.5"
type input "9"
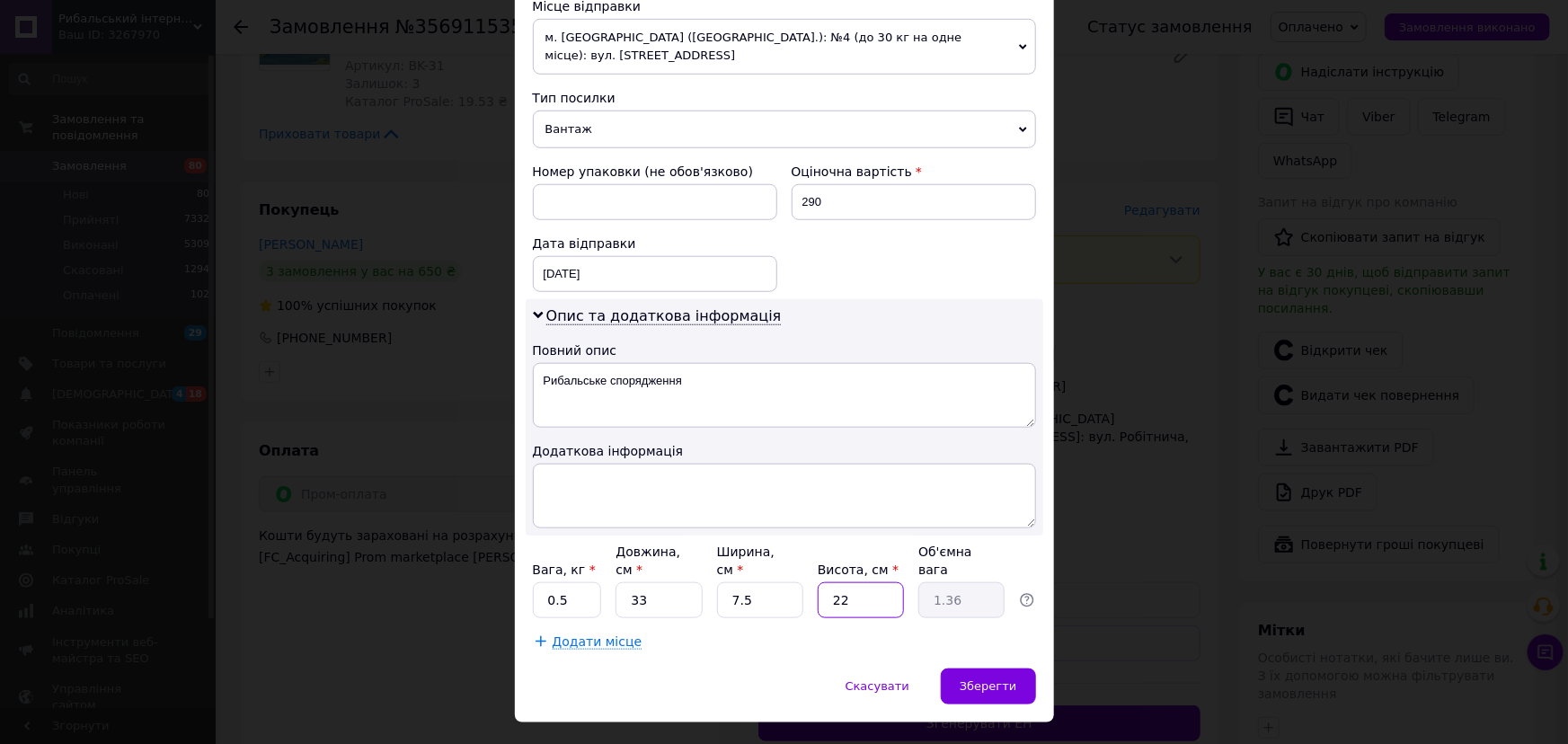
type input "0.56"
type input "7"
type input "0.43"
type input "7.5"
type input "0.46"
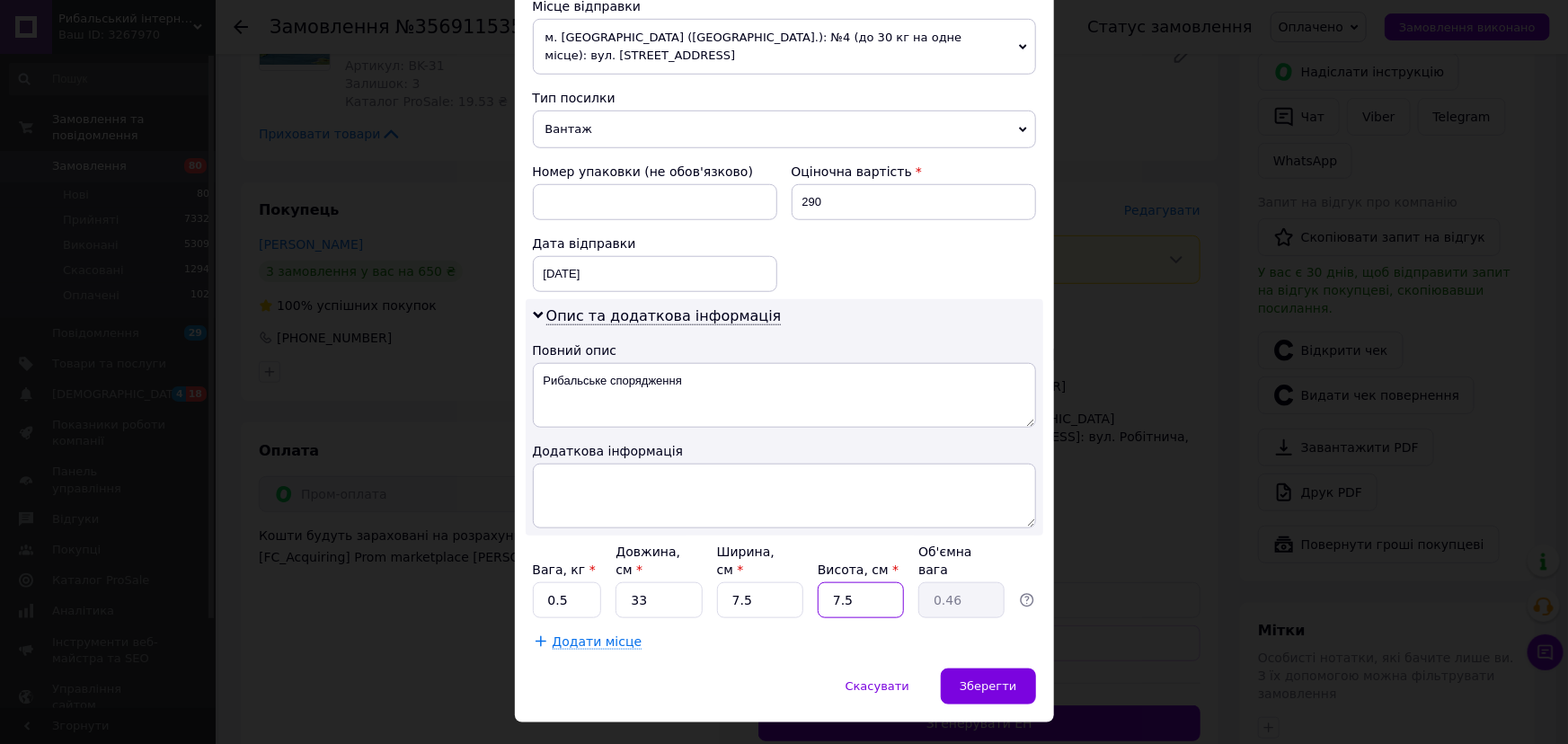
type input "7.5"
click at [559, 582] on input "0.5" at bounding box center [567, 600] width 70 height 36
type input "0.3"
click at [997, 679] on span "Зберегти" at bounding box center [988, 686] width 57 height 14
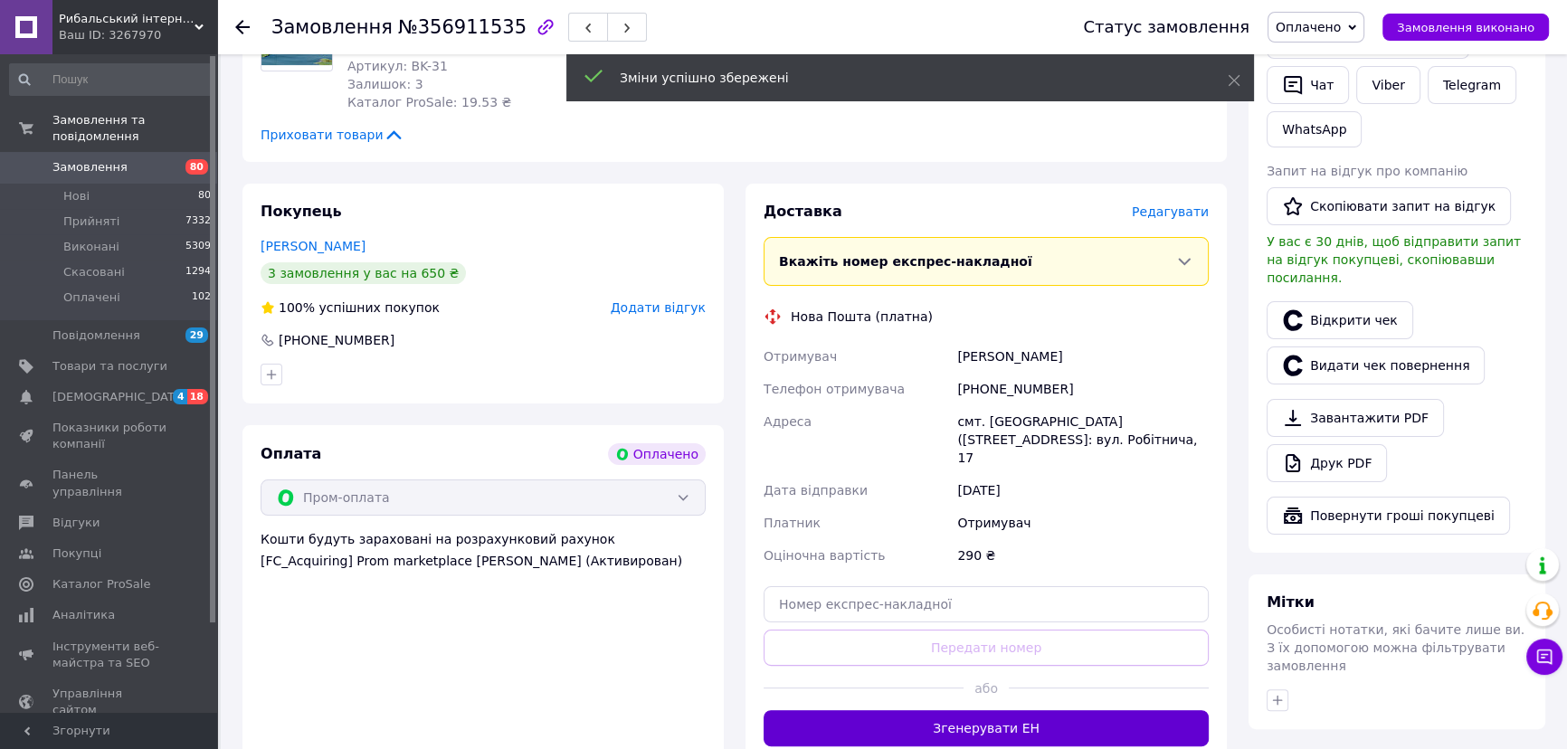
click at [1008, 715] on button "Згенерувати ЕН" at bounding box center [985, 728] width 445 height 36
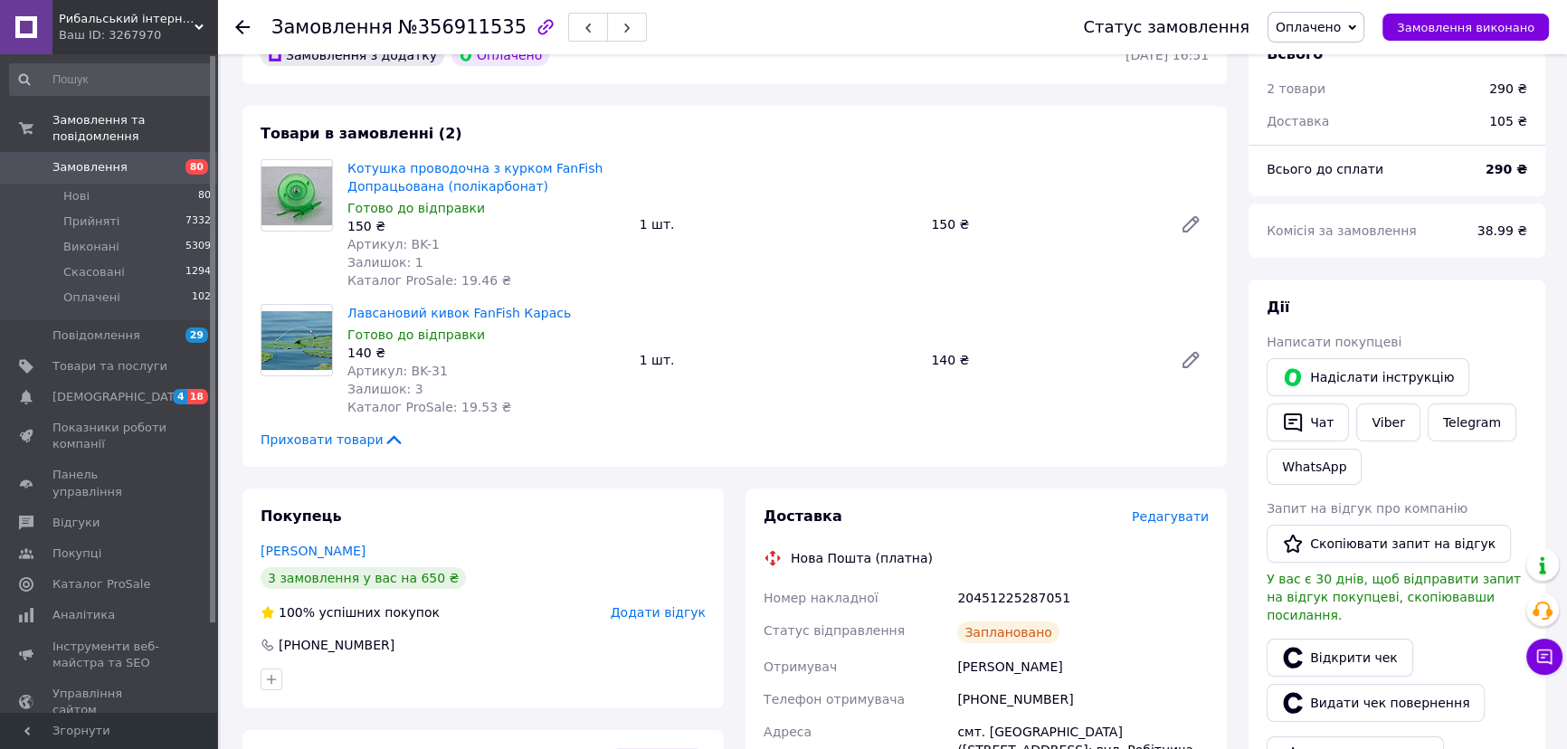
scroll to position [0, 0]
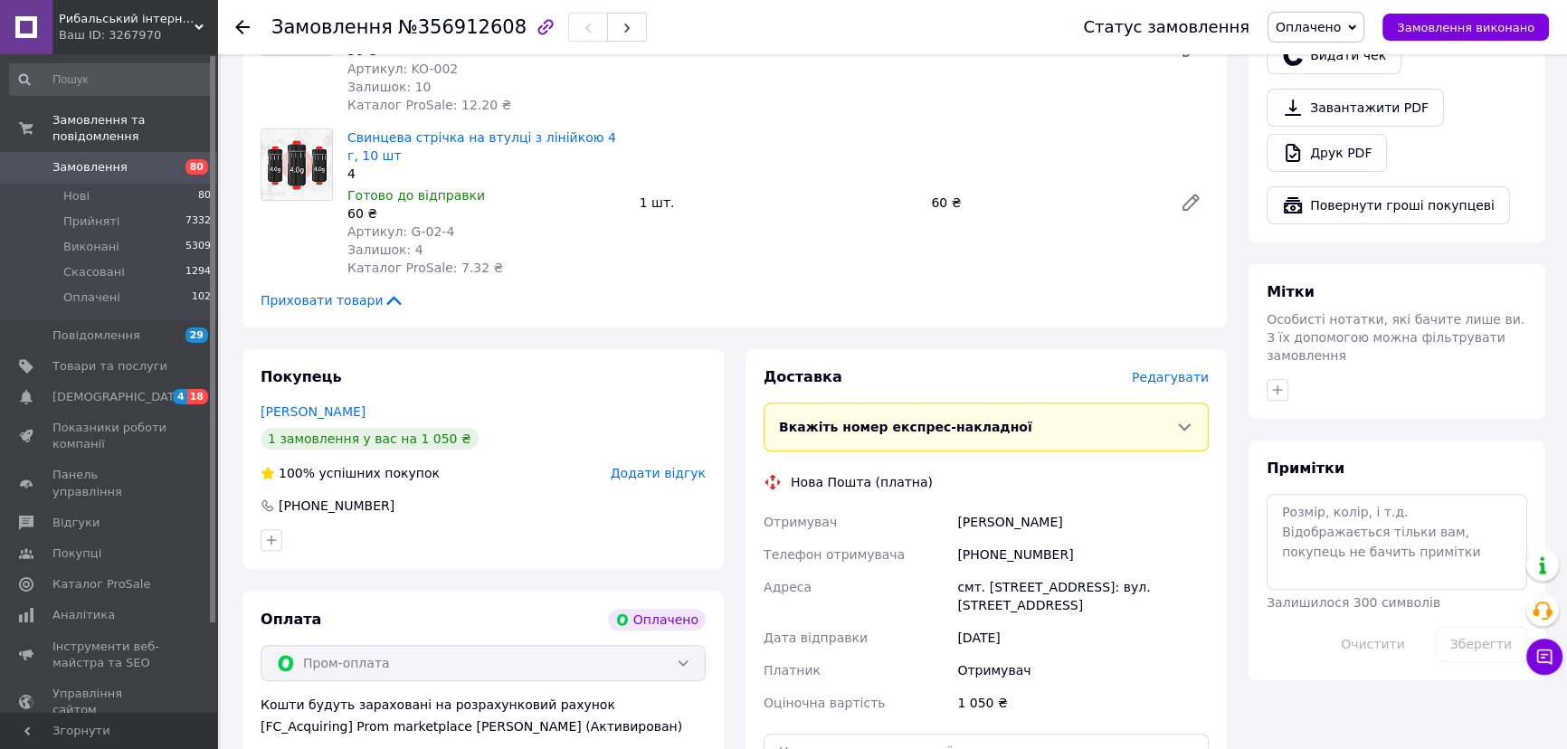
scroll to position [822, 0]
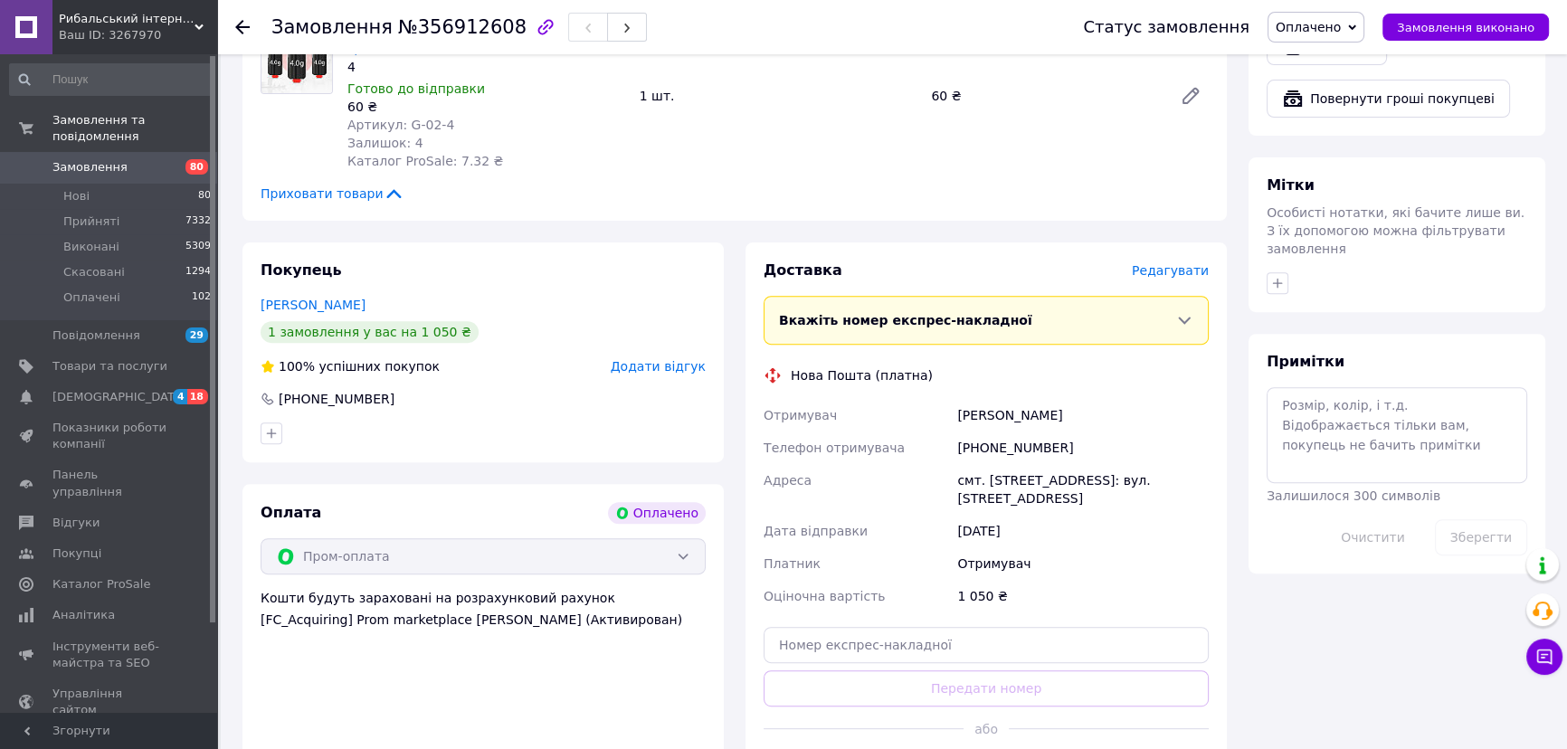
drag, startPoint x: 713, startPoint y: 397, endPoint x: 687, endPoint y: 406, distance: 26.9
click at [707, 397] on div "Покупець [PERSON_NAME] 1 замовлення у вас на 1 050 ₴ 100% успішних покупок Дода…" at bounding box center [482, 352] width 481 height 220
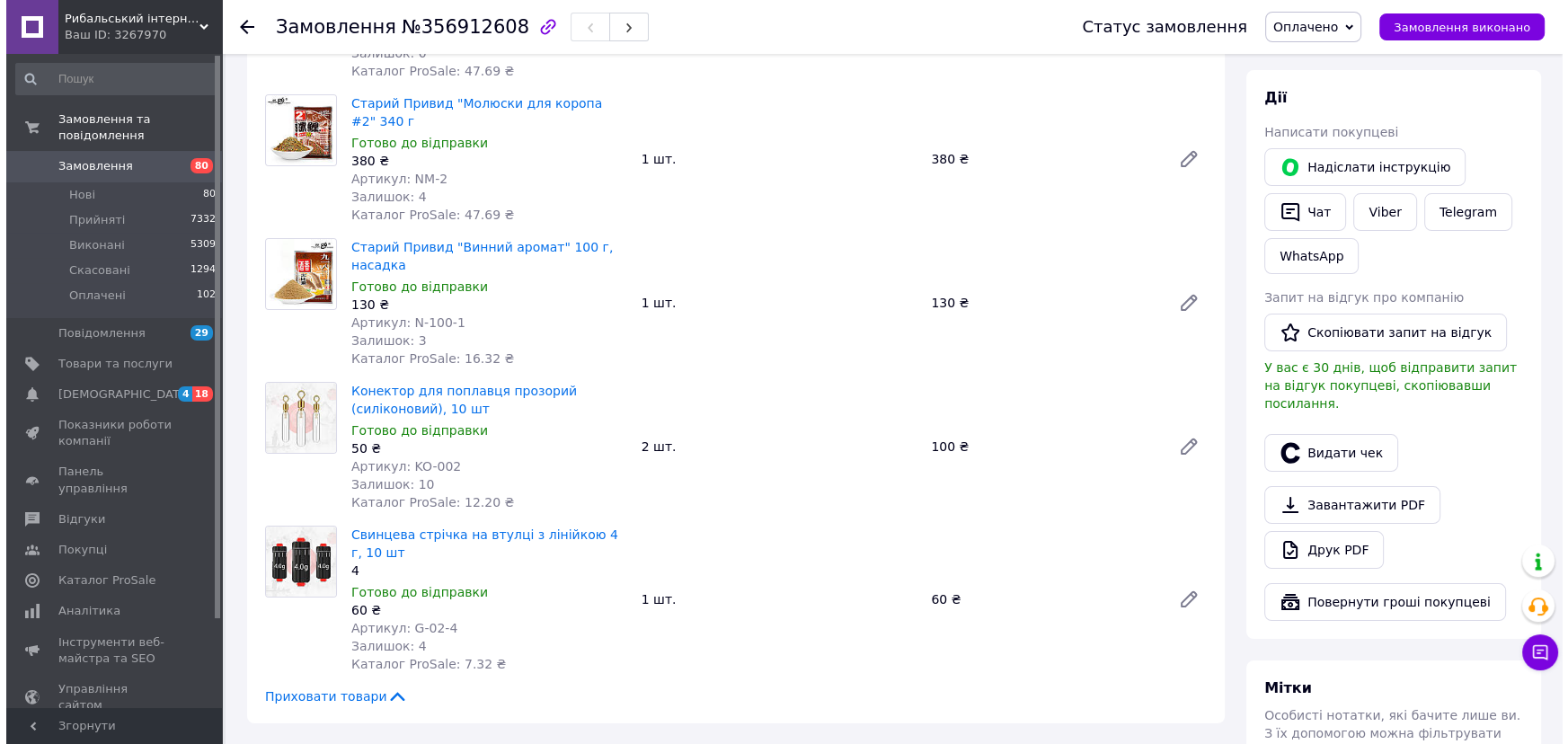
scroll to position [408, 0]
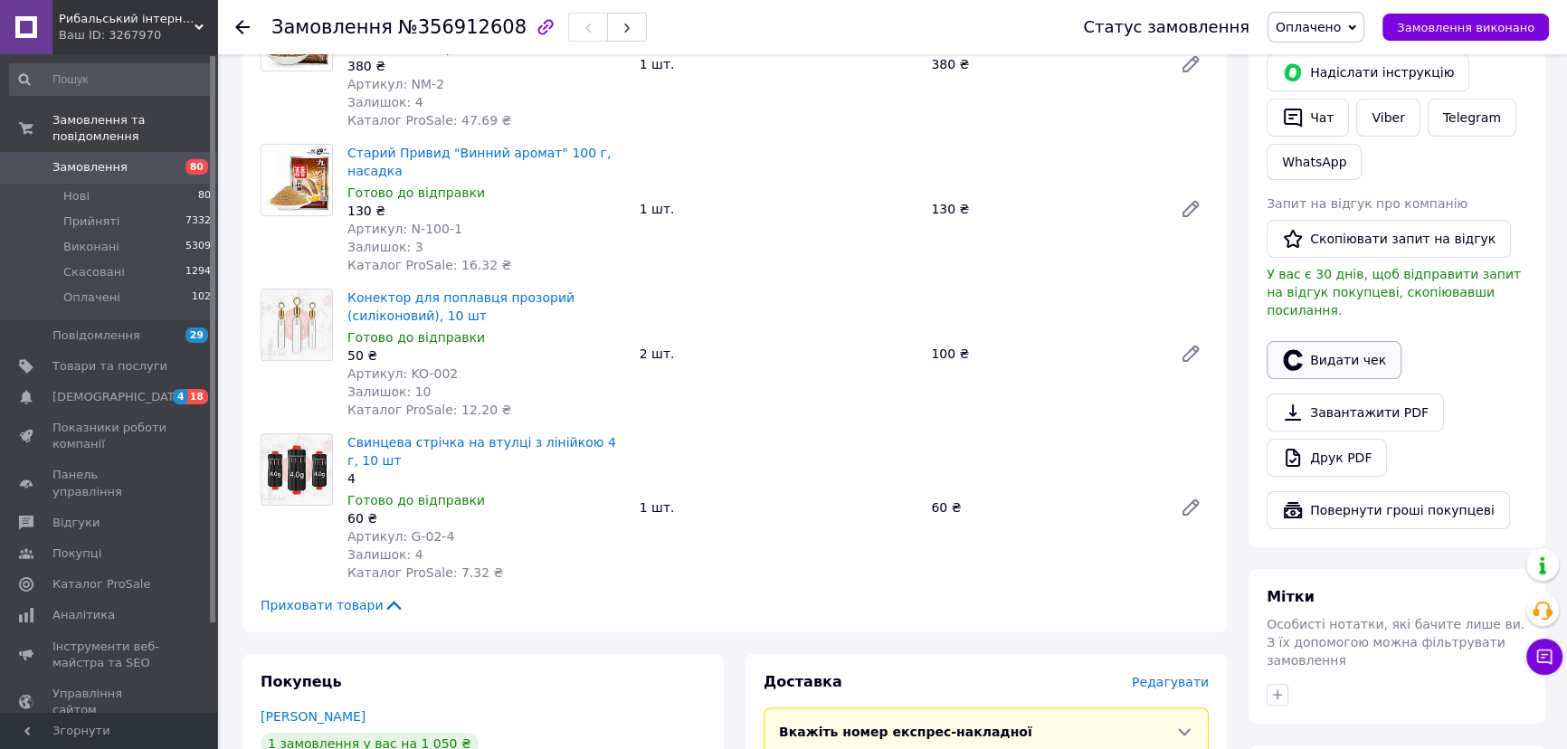
click at [1341, 352] on button "Видати чек" at bounding box center [1333, 360] width 135 height 38
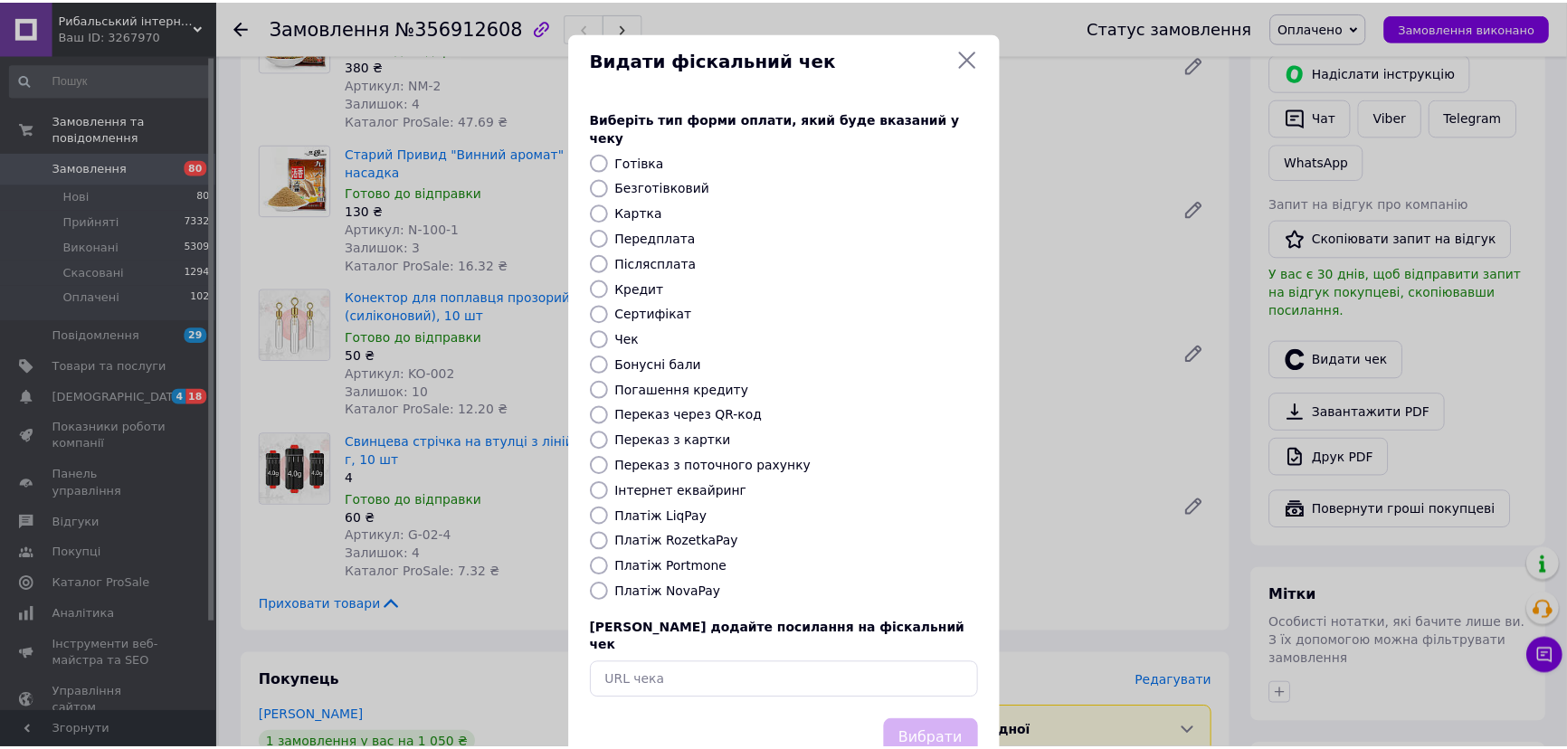
scroll to position [27, 0]
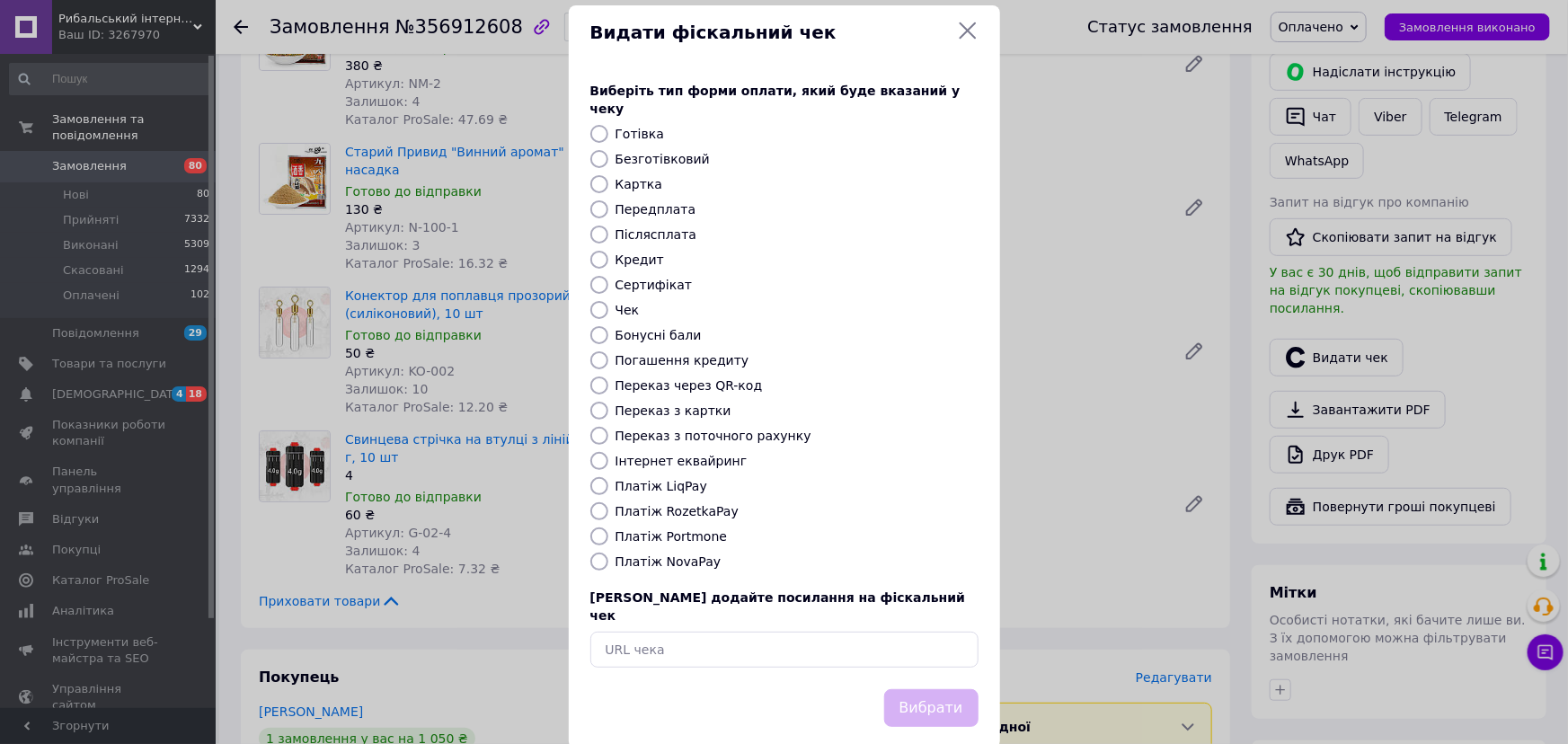
click at [551, 548] on div "Видати фіскальний чек Виберіть тип форми оплати, який буде вказаний у чеку Готі…" at bounding box center [784, 376] width 1568 height 808
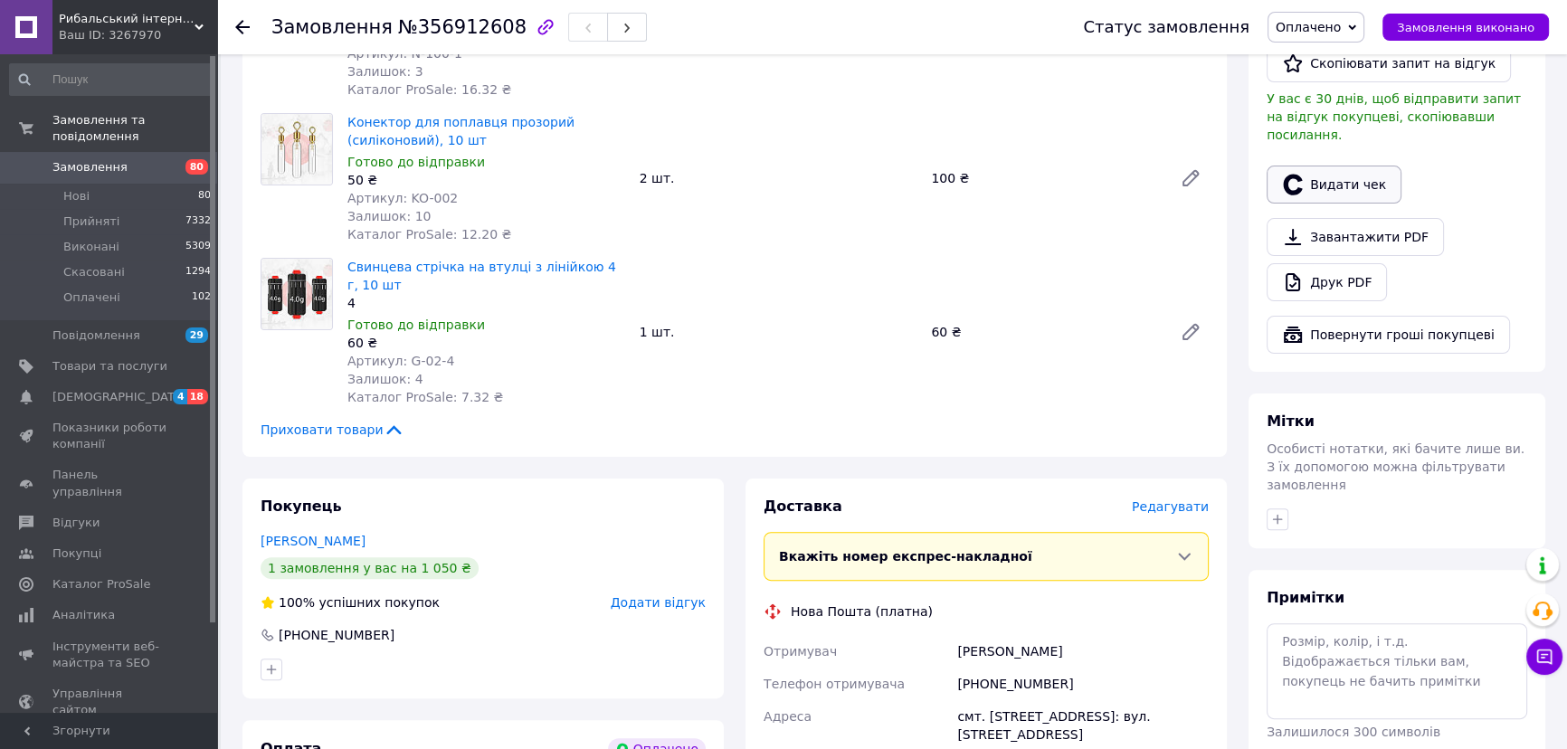
scroll to position [493, 0]
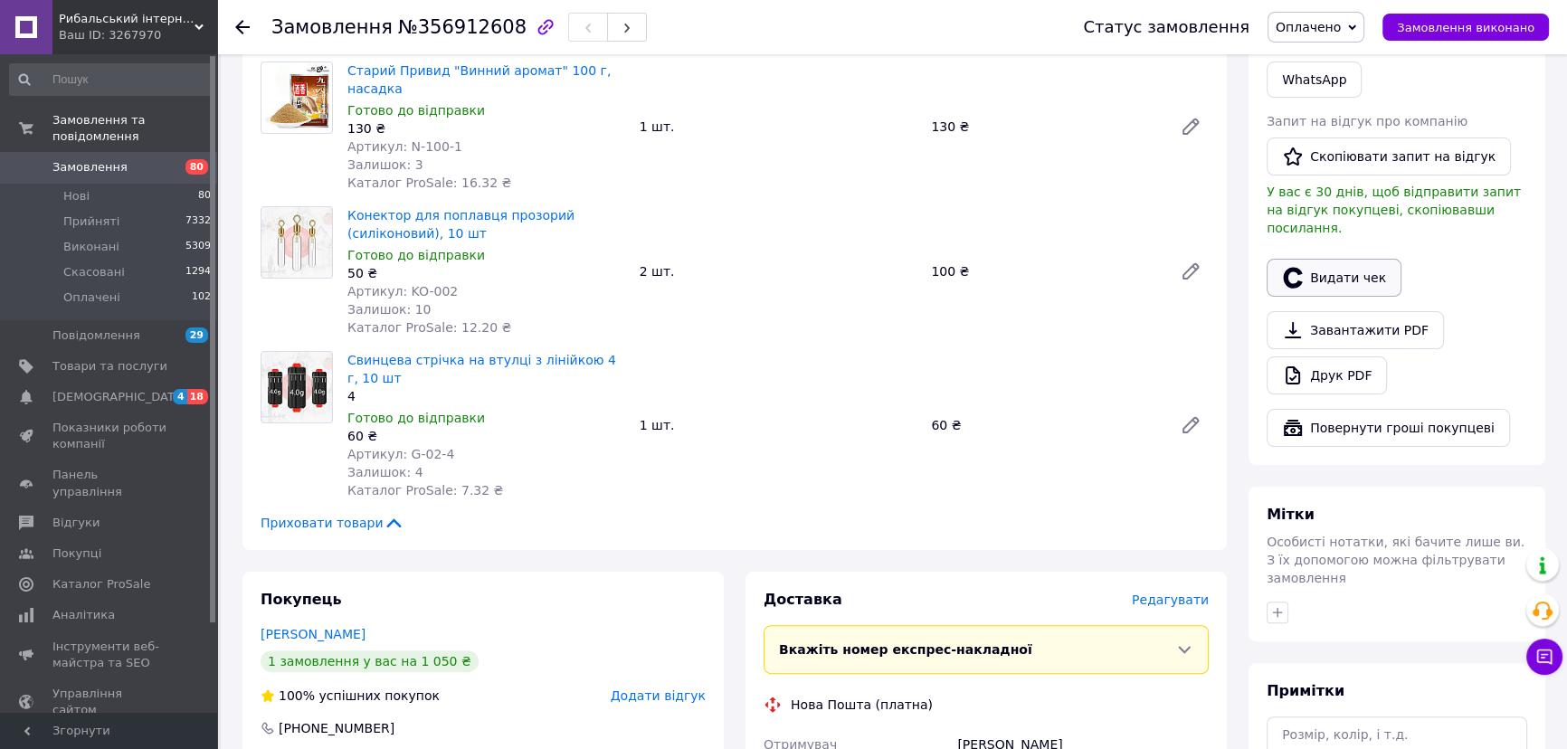
click at [1371, 259] on button "Видати чек" at bounding box center [1333, 278] width 135 height 38
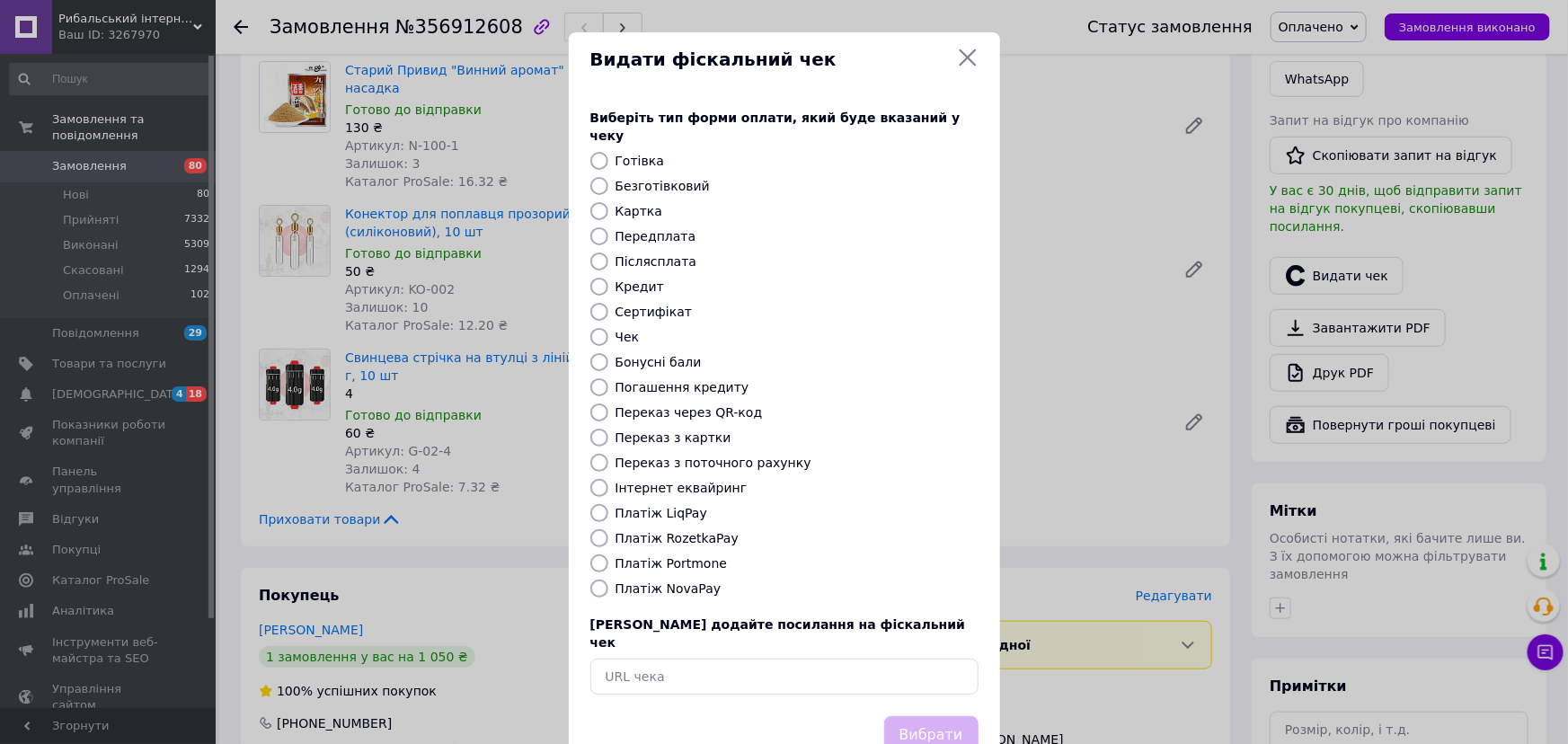
click at [590, 529] on input "Платіж RozetkaPay" at bounding box center [599, 538] width 18 height 18
radio input "true"
click at [924, 716] on button "Вибрати" at bounding box center [931, 735] width 94 height 39
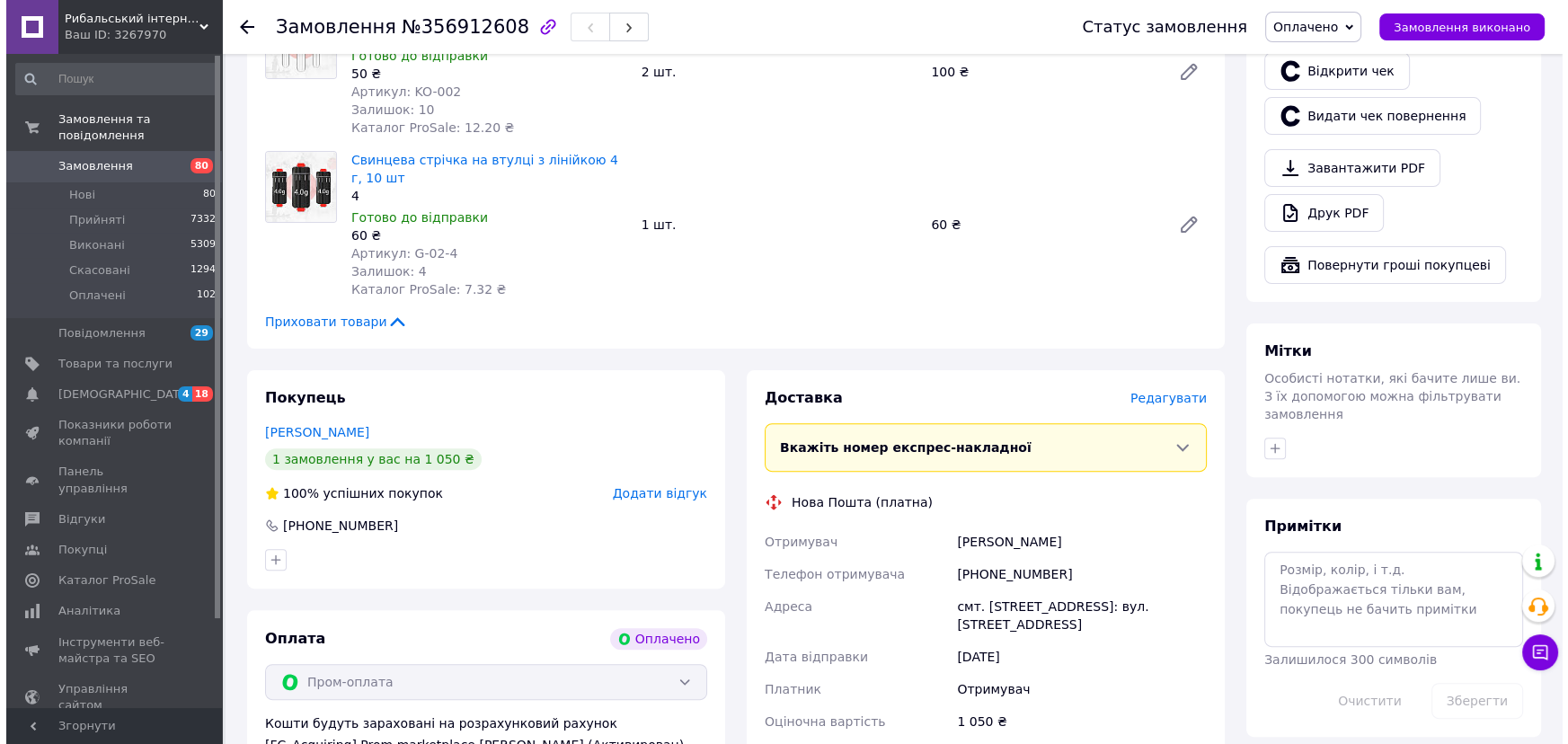
scroll to position [735, 0]
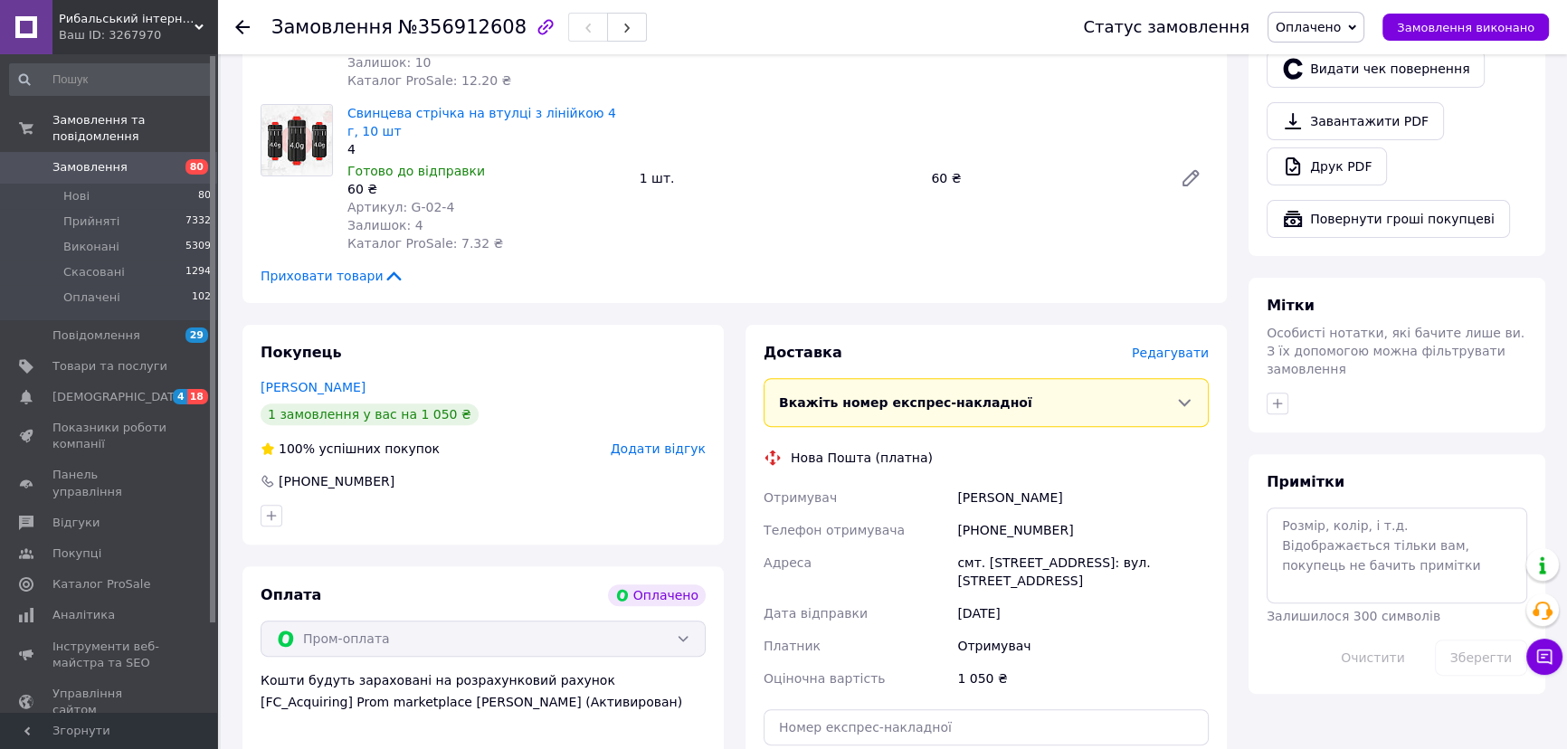
click at [1149, 346] on span "Редагувати" at bounding box center [1170, 353] width 77 height 14
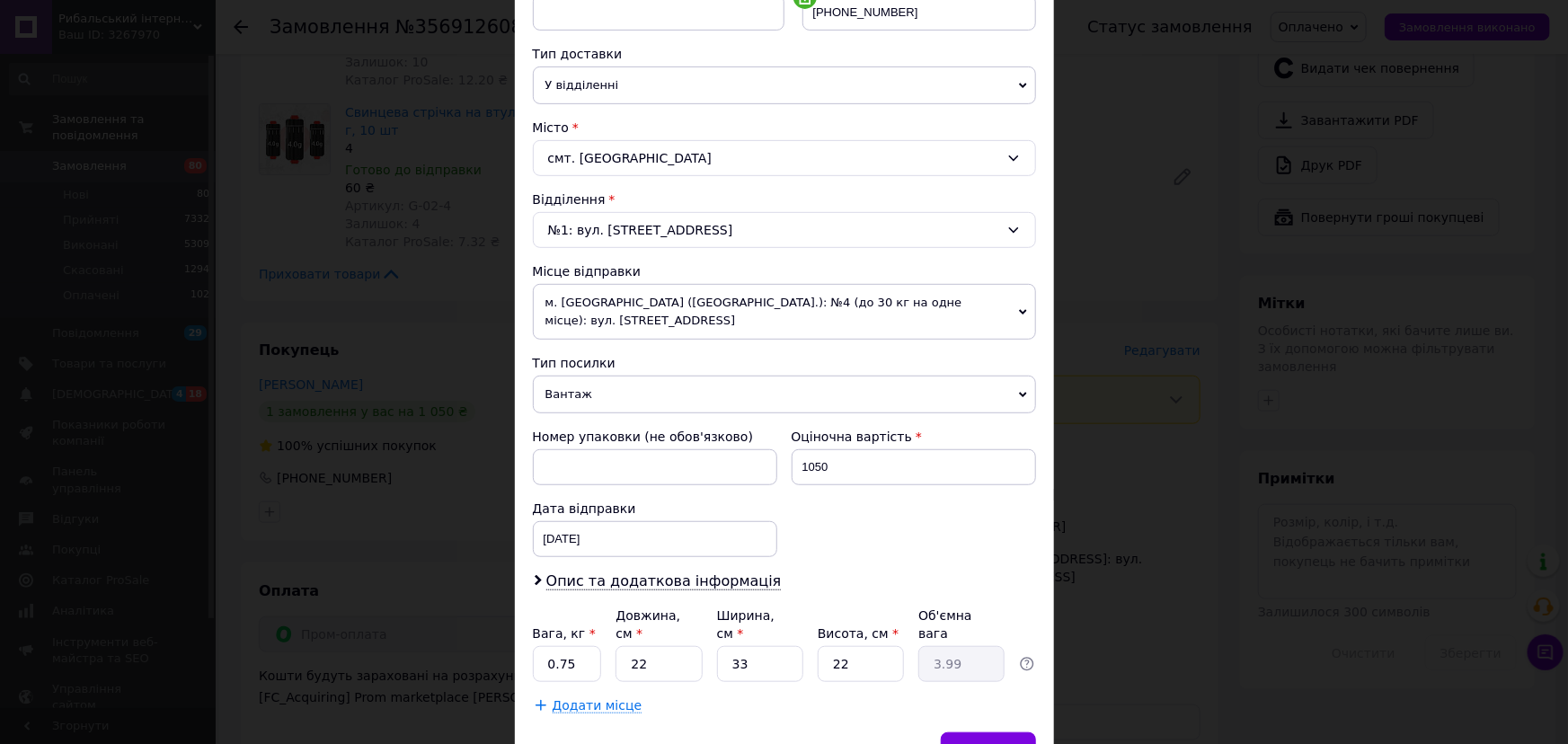
scroll to position [465, 0]
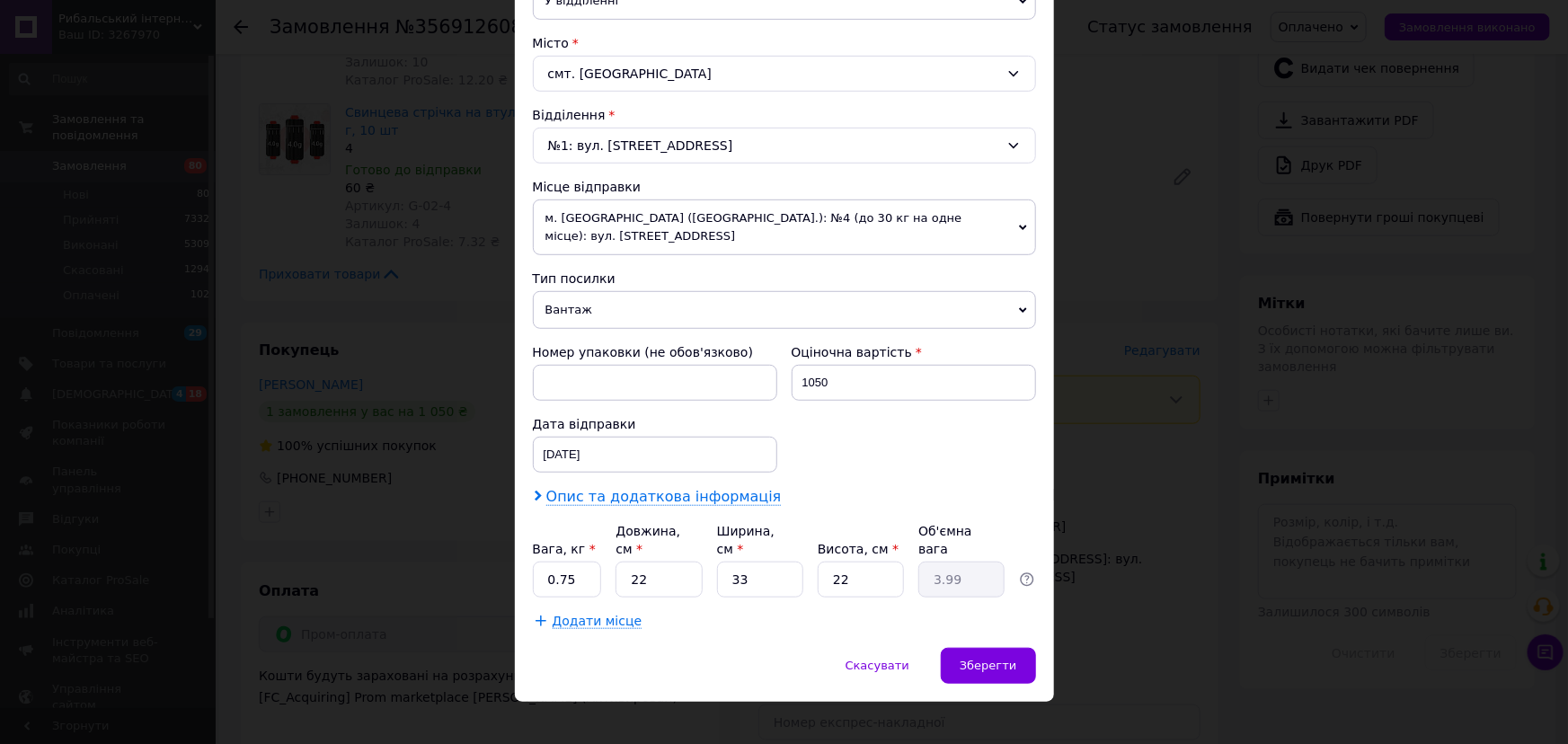
click at [620, 494] on span "Опис та додаткова інформація" at bounding box center [664, 497] width 235 height 18
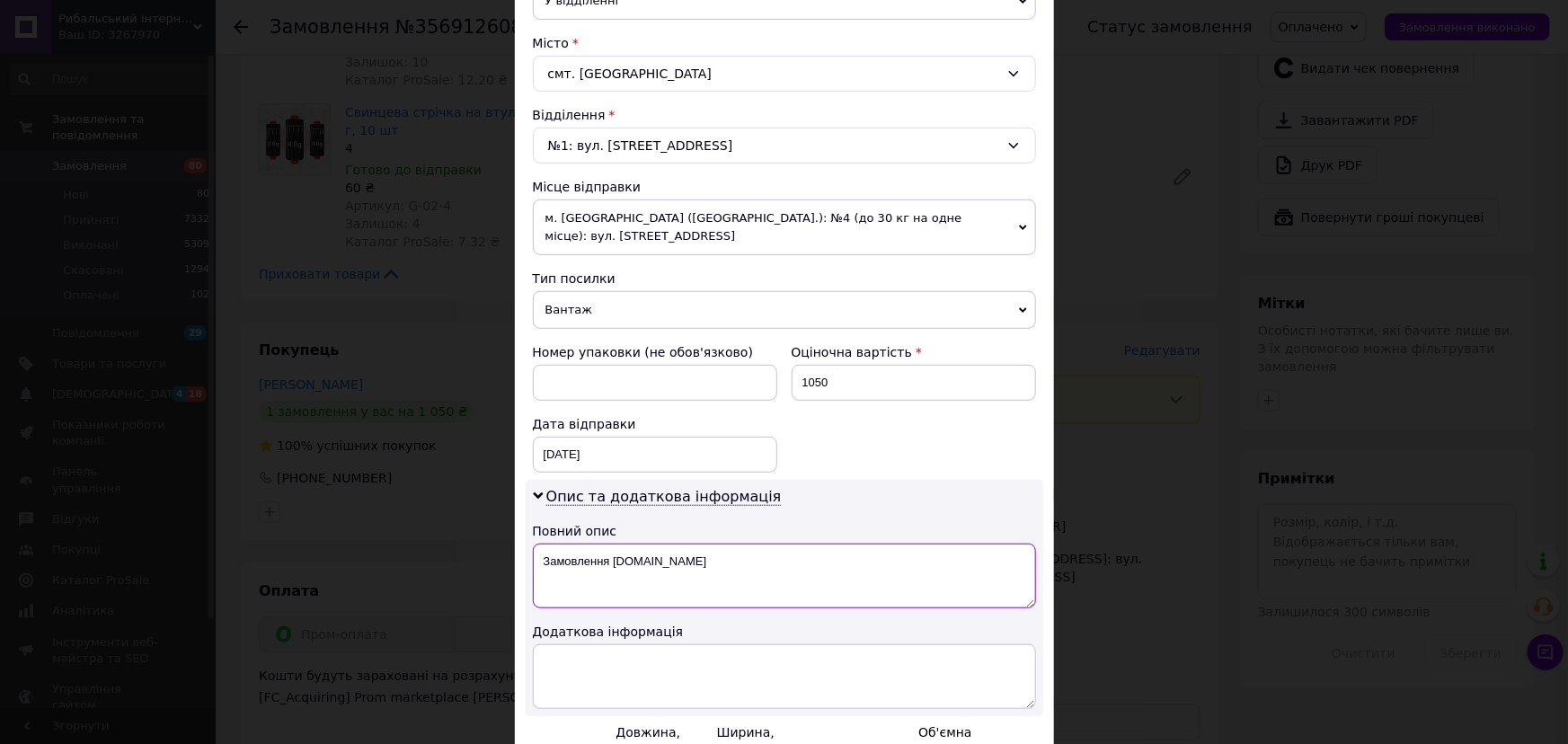
click at [702, 559] on textarea "Замовлення [DOMAIN_NAME]" at bounding box center [784, 575] width 504 height 65
paste textarea "ибальське спорядження"
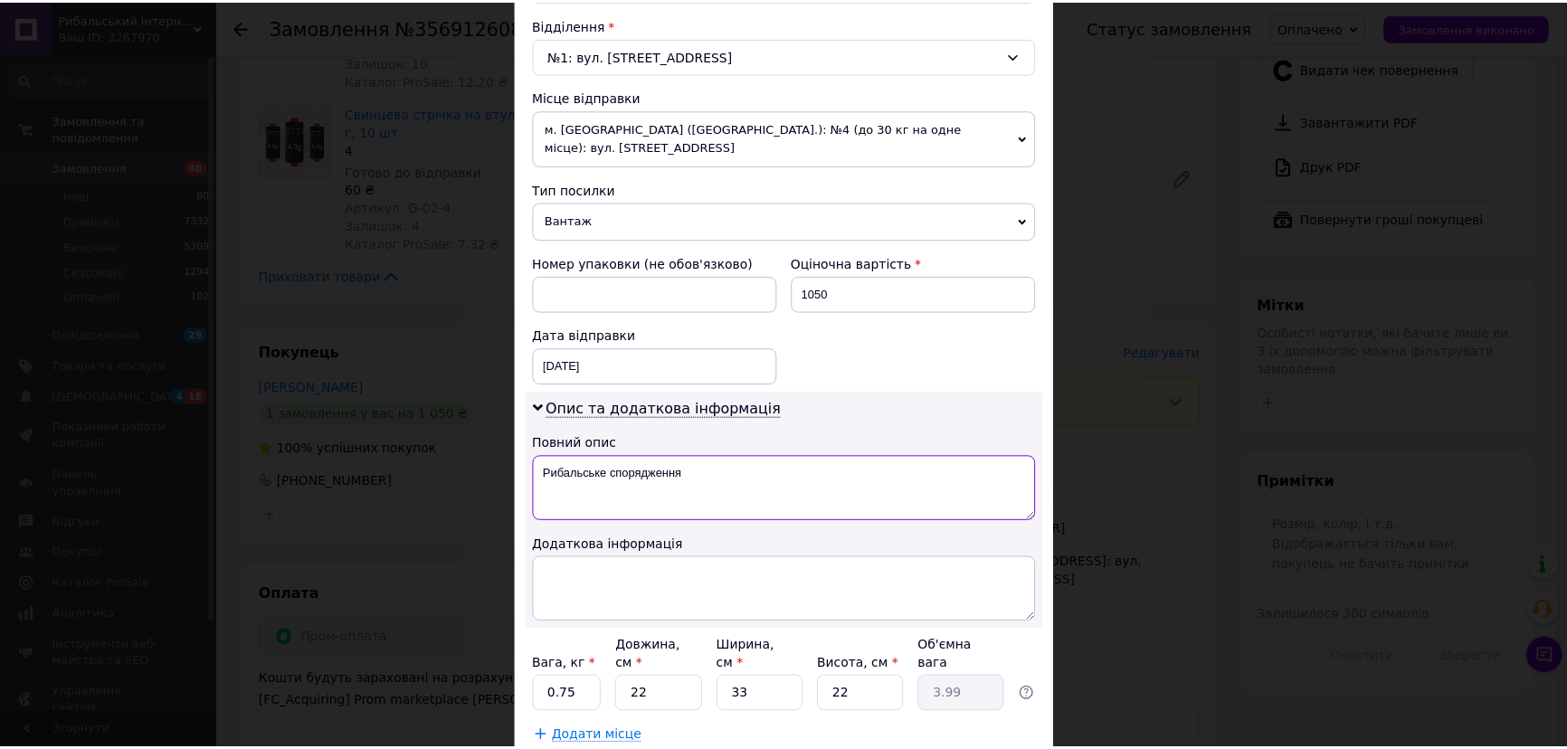
scroll to position [669, 0]
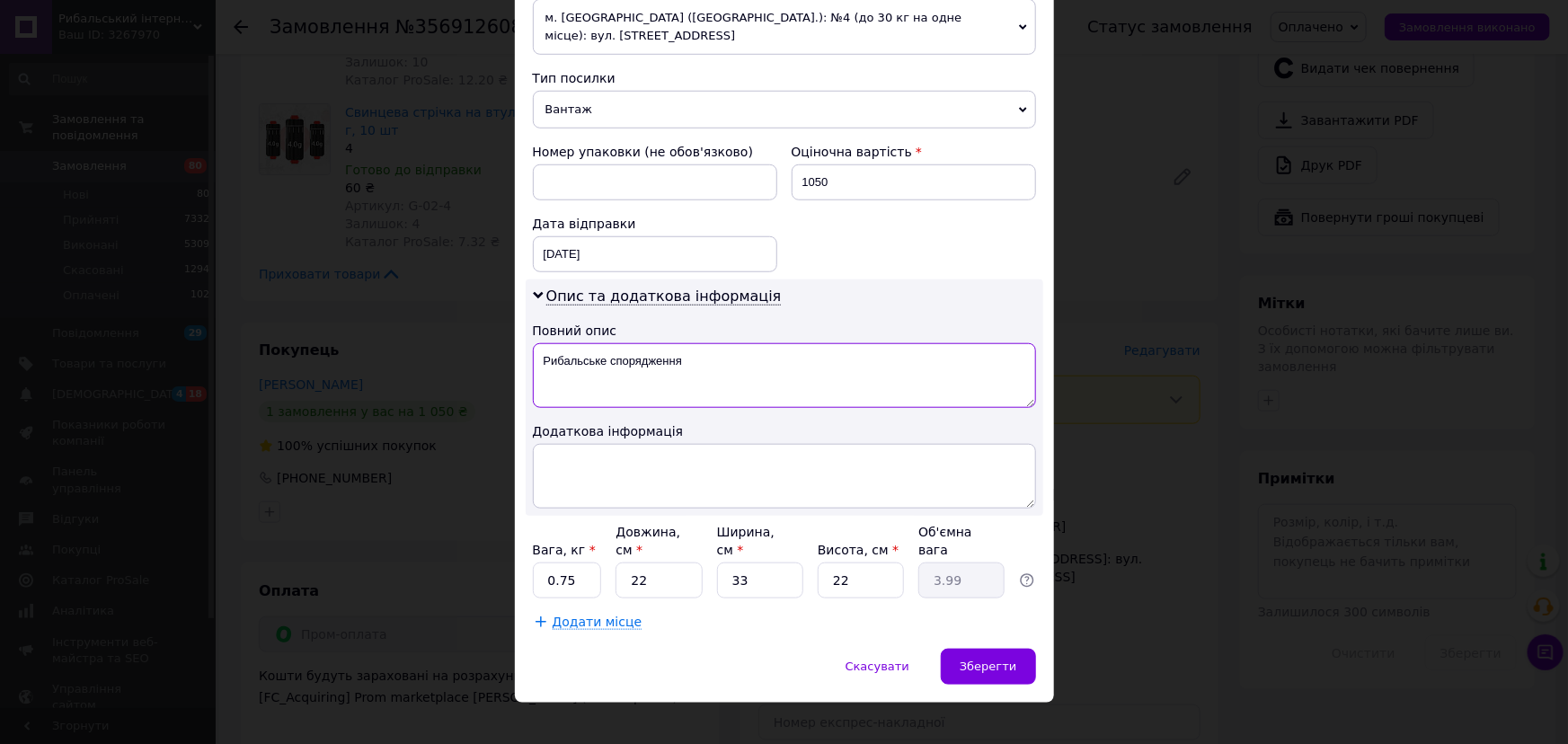
type textarea "Рибальське спорядження"
click at [677, 564] on input "22" at bounding box center [659, 580] width 86 height 36
type input "2"
type input "0.36"
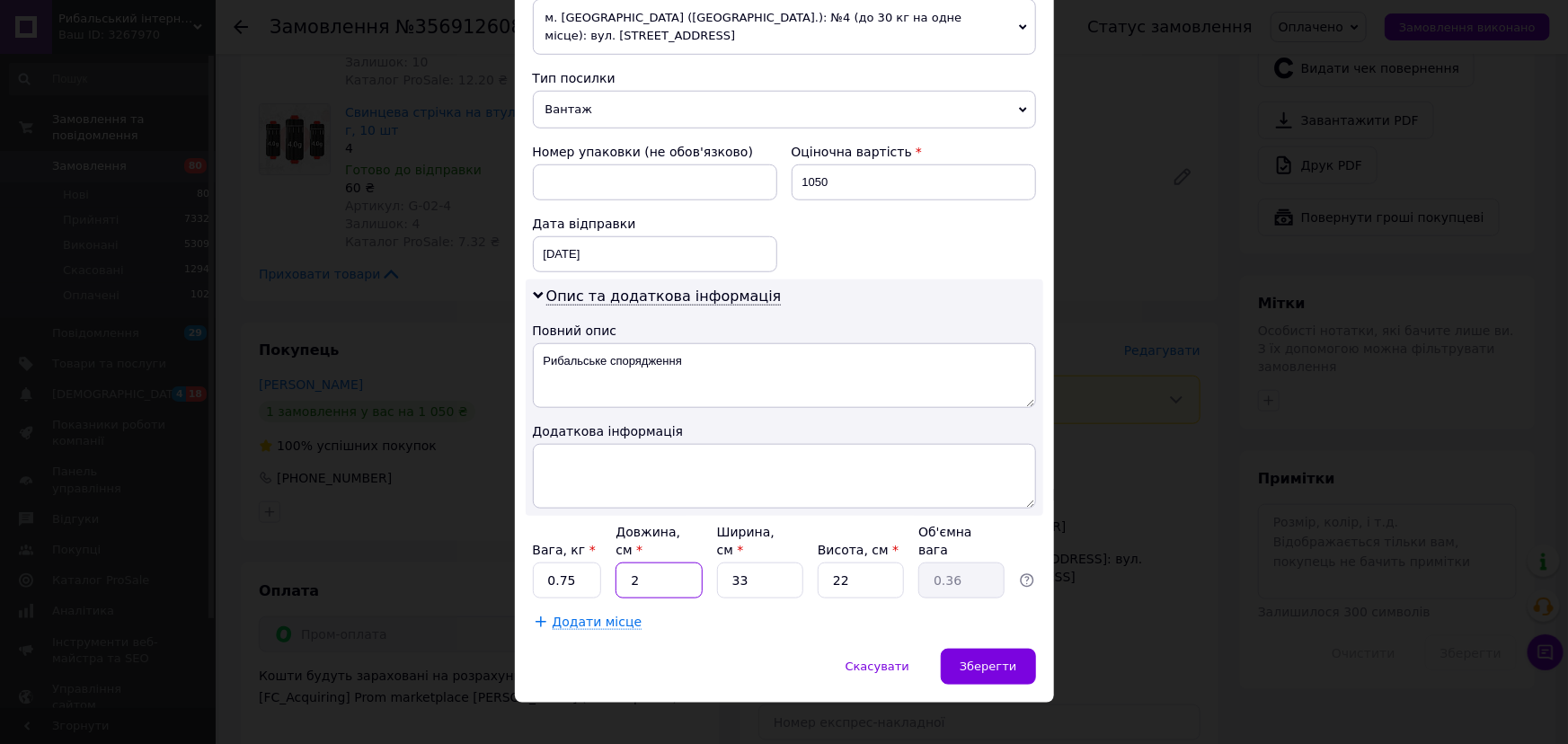
type input "21"
type input "3.81"
type input "21"
type input "2"
type input "0.23"
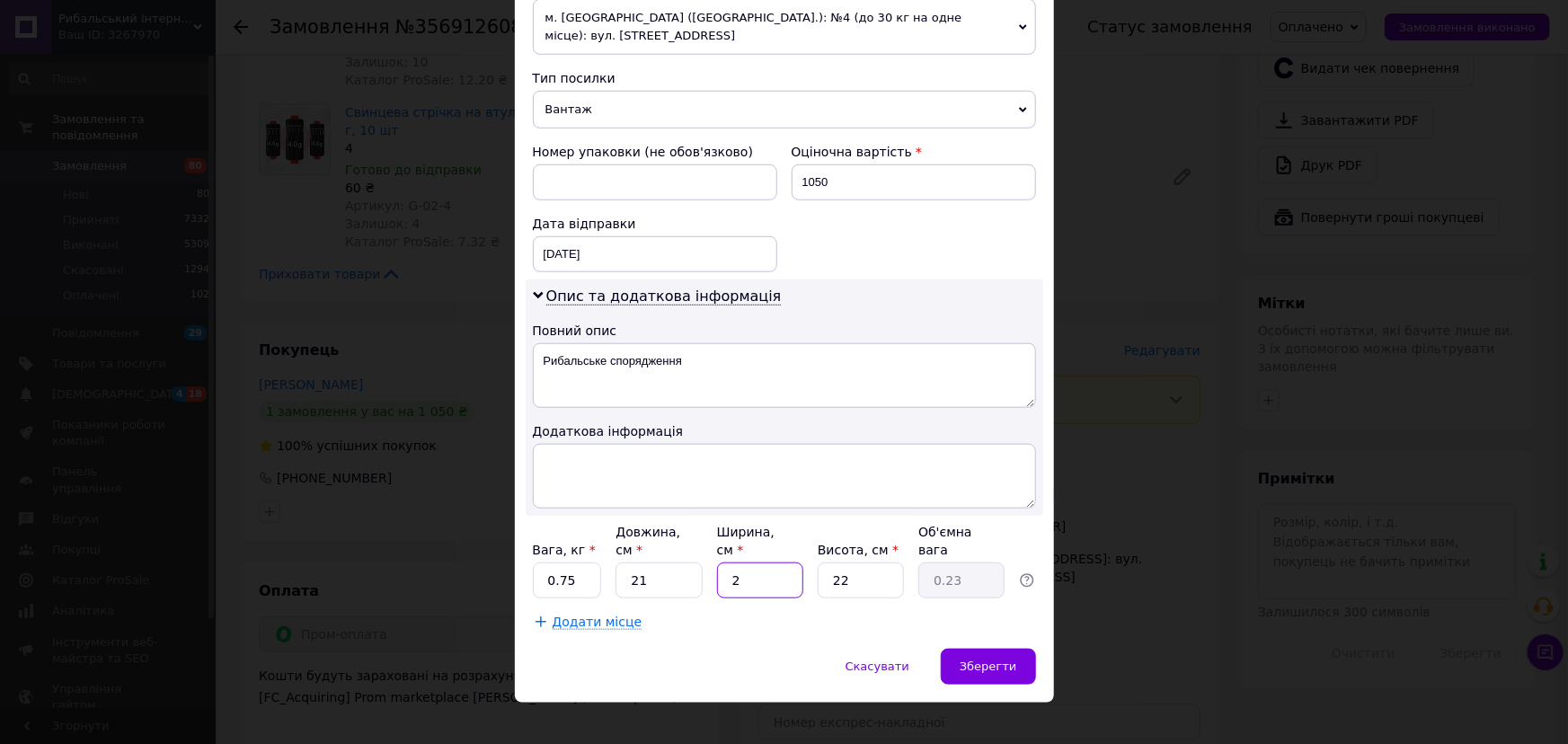
type input "20"
type input "2.31"
type input "20"
type input "6"
type input "0.63"
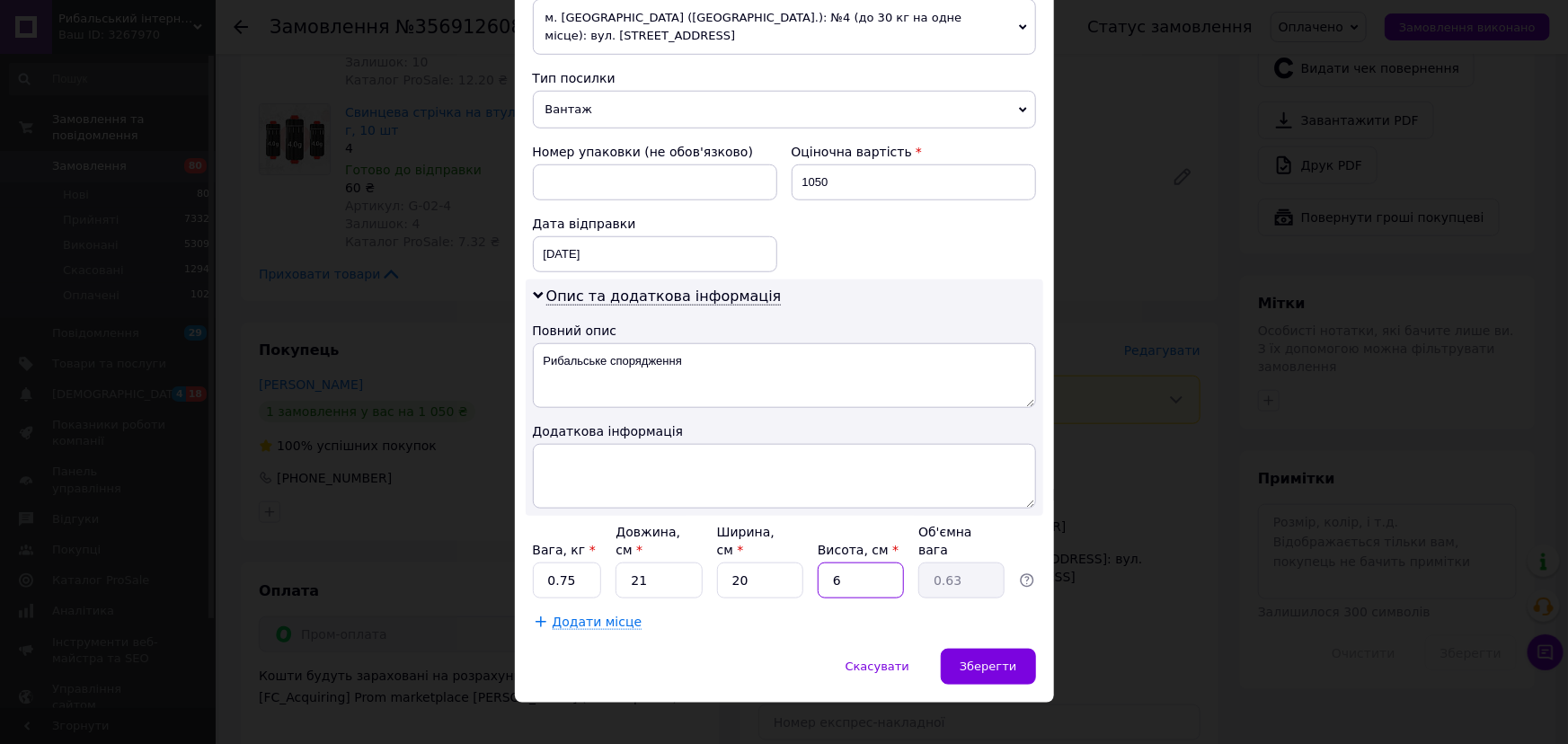
type input "6"
click at [581, 562] on input "0.75" at bounding box center [567, 580] width 70 height 36
drag, startPoint x: 581, startPoint y: 556, endPoint x: 553, endPoint y: 548, distance: 29.1
click at [562, 562] on input "0.75" at bounding box center [567, 580] width 70 height 36
click at [991, 649] on div "Зберегти" at bounding box center [988, 667] width 94 height 36
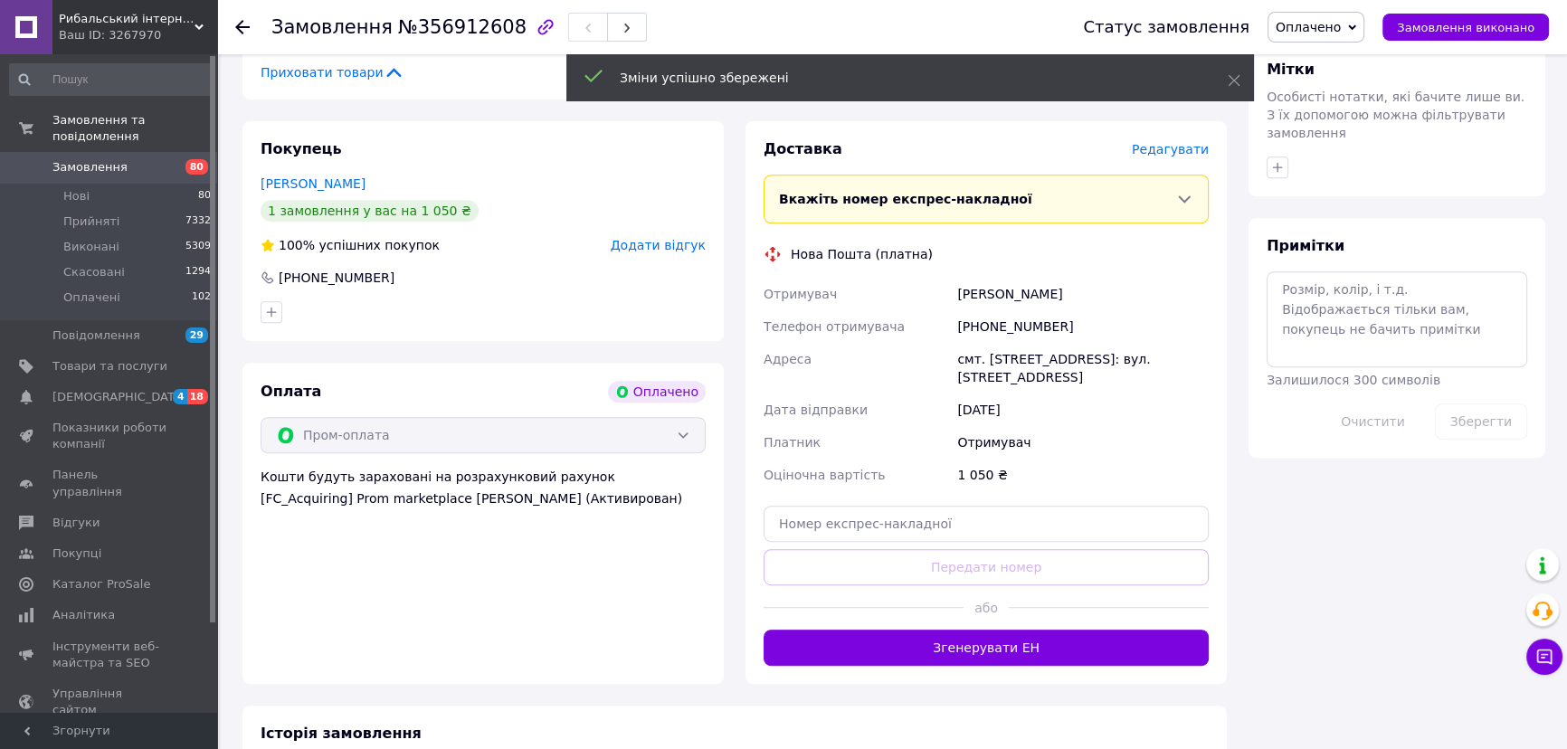
scroll to position [1221, 0]
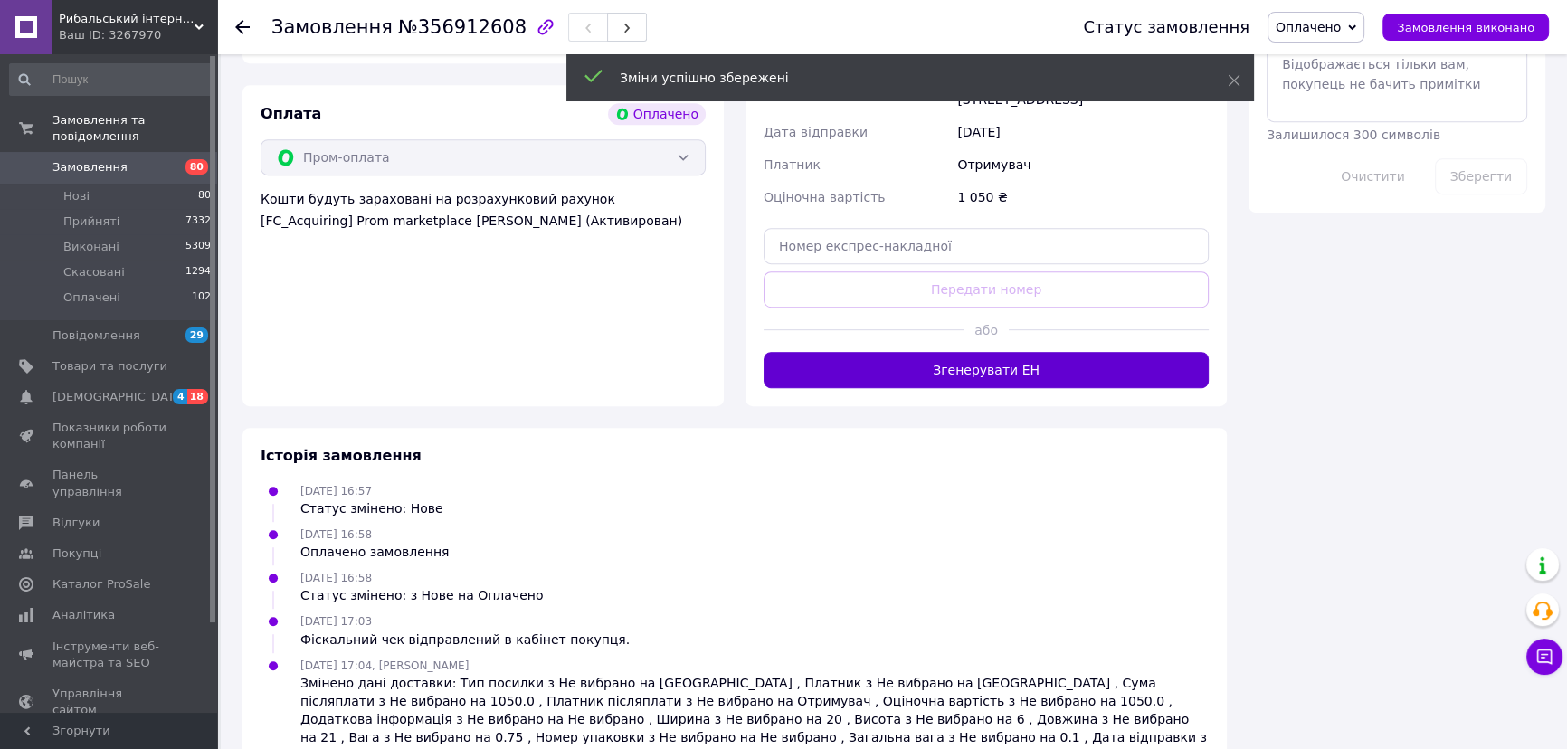
click at [941, 352] on button "Згенерувати ЕН" at bounding box center [985, 370] width 445 height 36
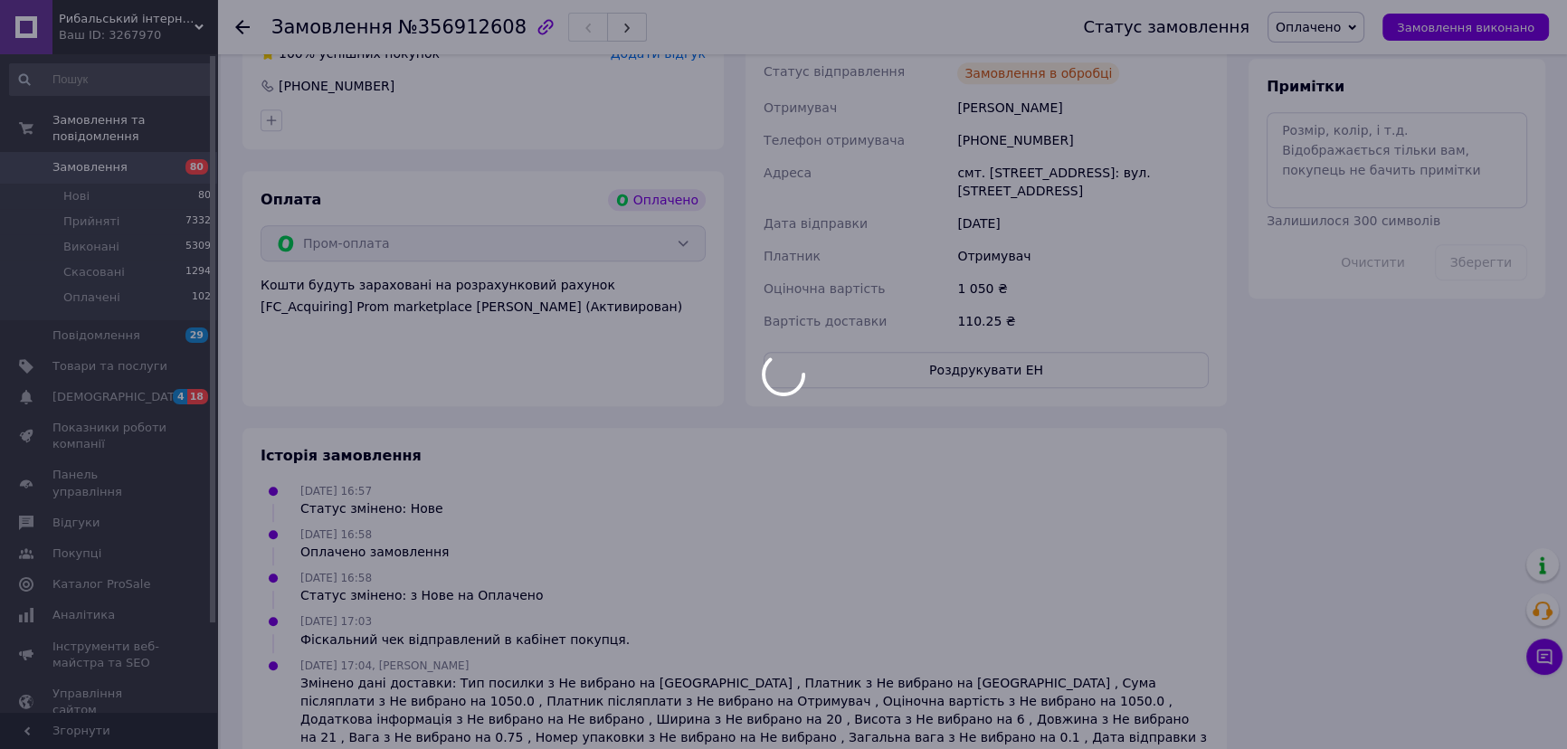
scroll to position [1179, 0]
